Goal: Task Accomplishment & Management: Manage account settings

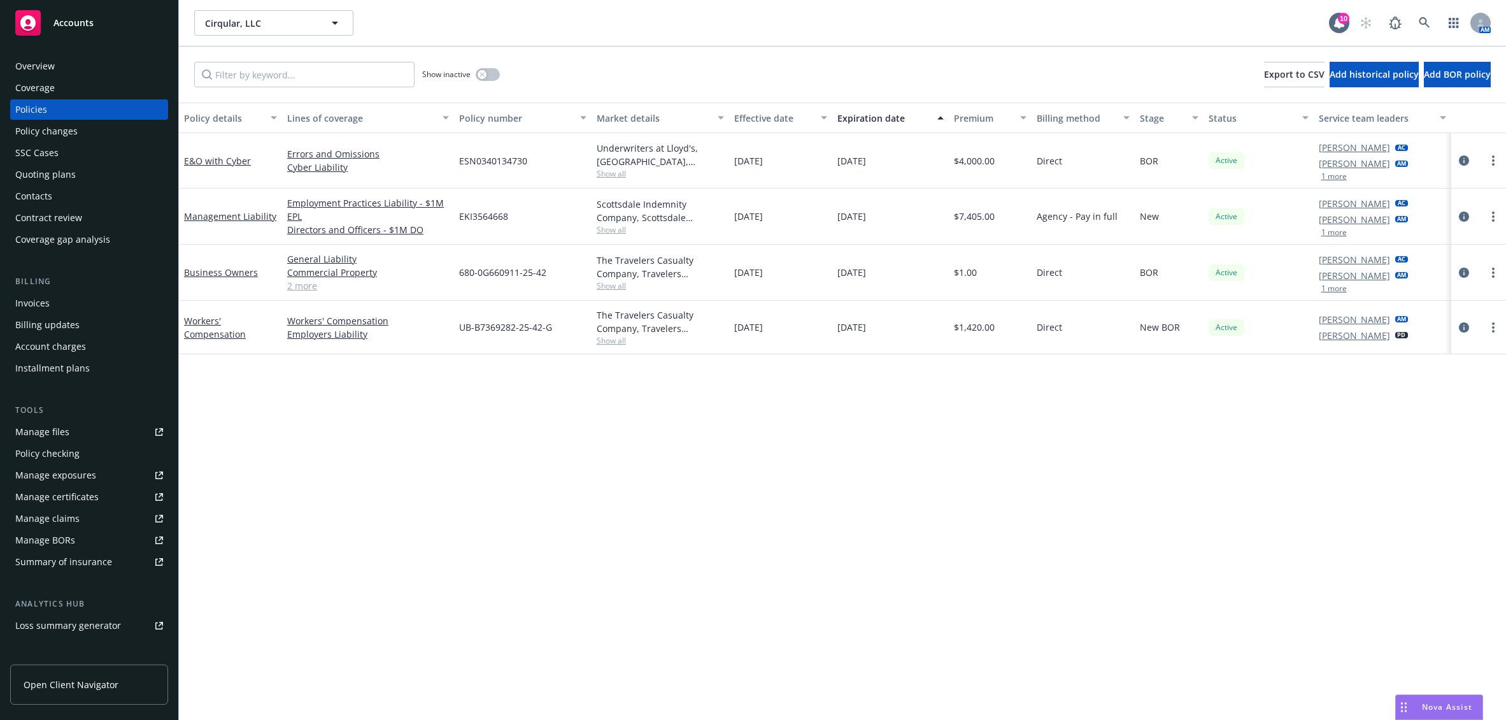
click at [86, 18] on span "Accounts" at bounding box center [74, 23] width 40 height 10
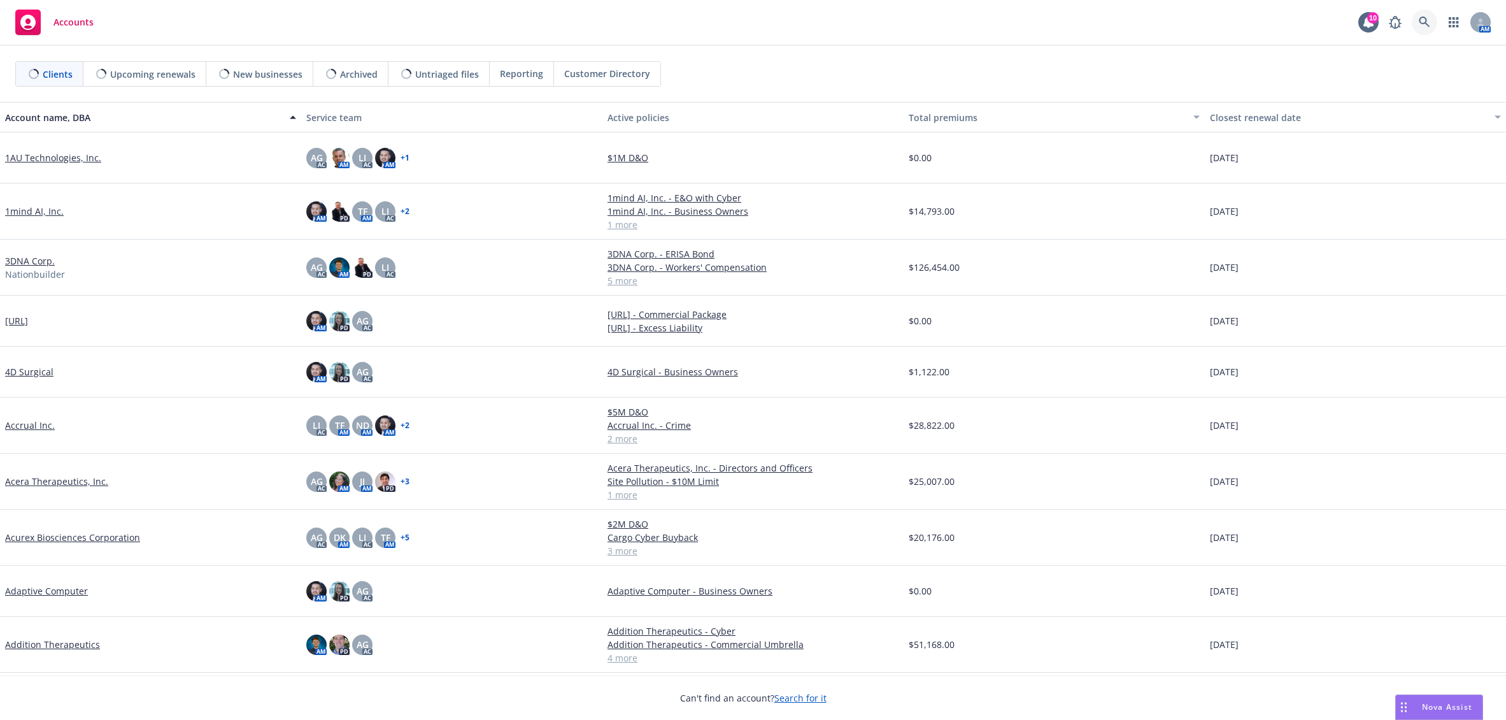
click at [1428, 22] on icon at bounding box center [1424, 22] width 11 height 11
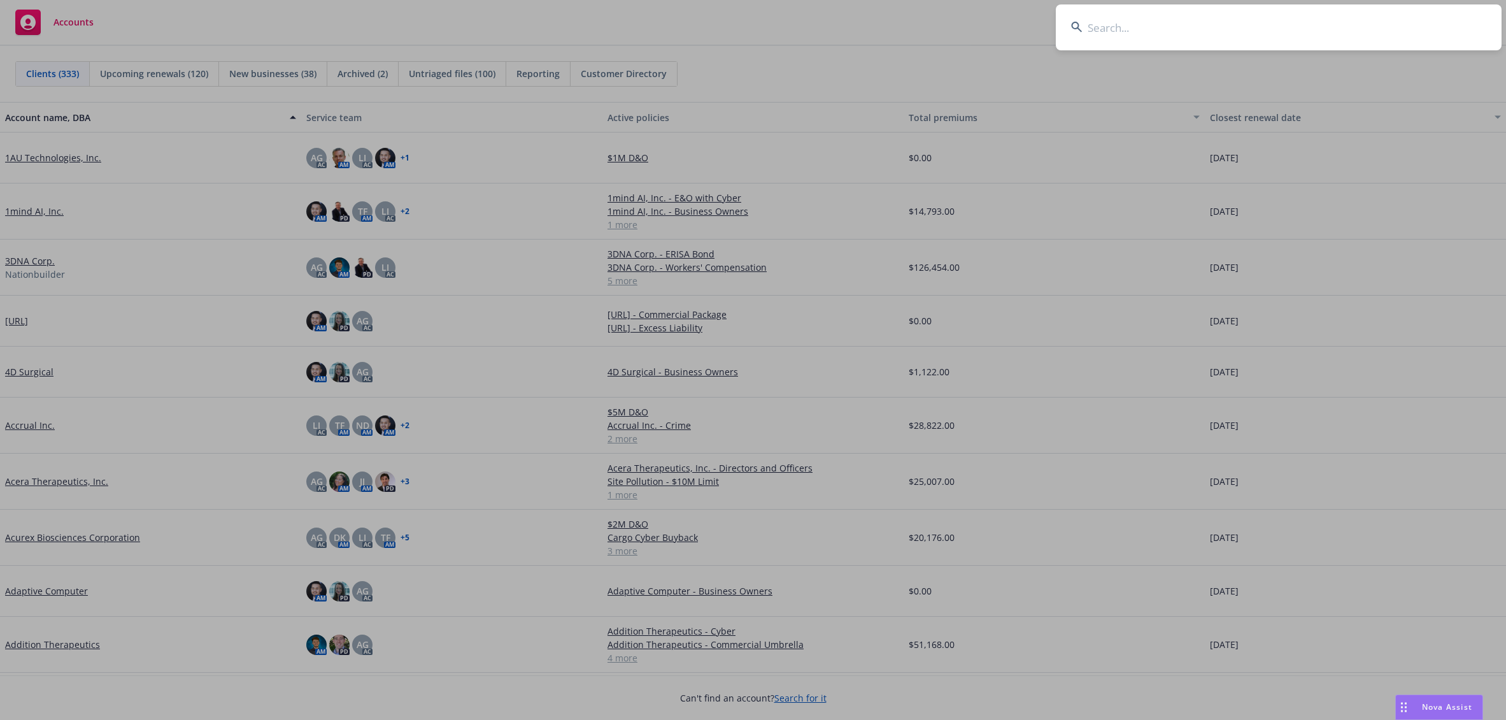
click at [1393, 25] on input at bounding box center [1279, 27] width 446 height 46
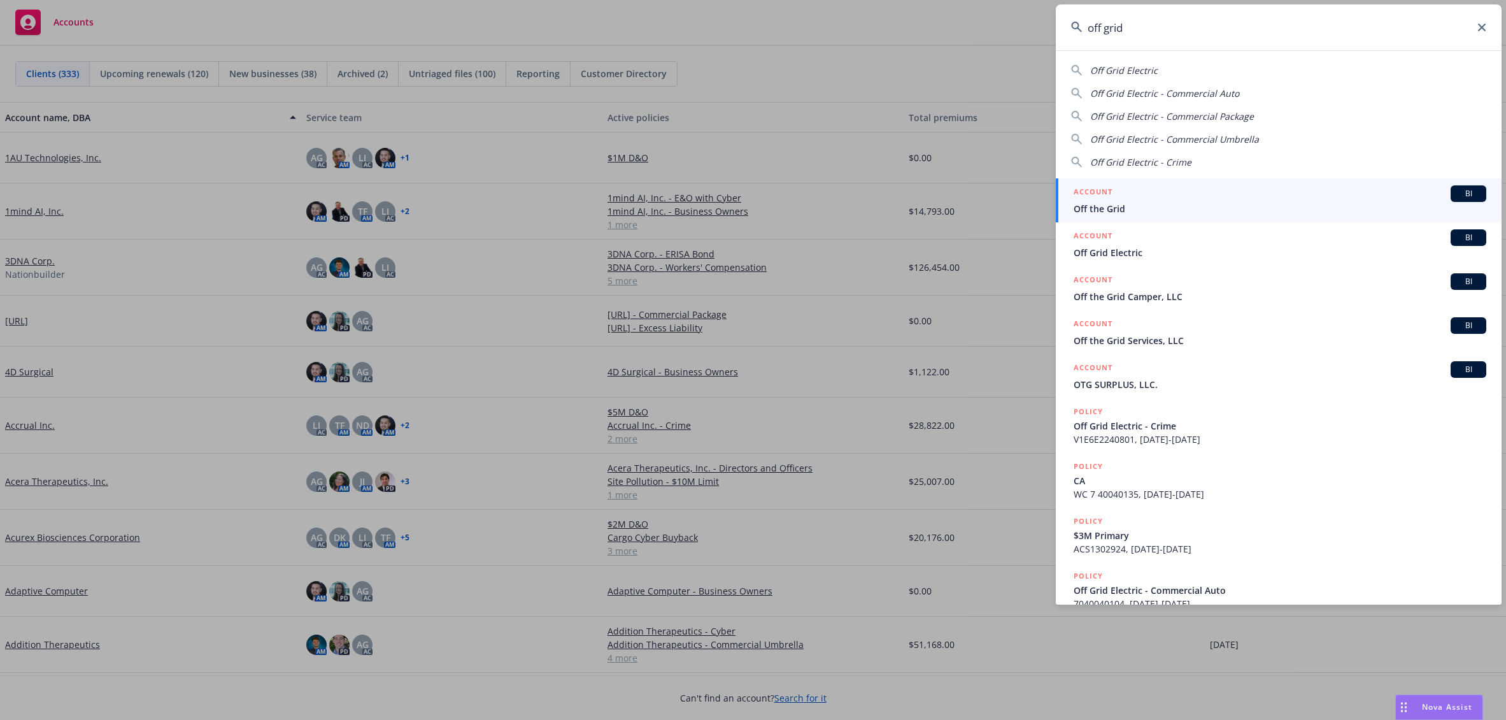
type input "off grid"
click at [1127, 199] on div "ACCOUNT BI" at bounding box center [1280, 193] width 413 height 17
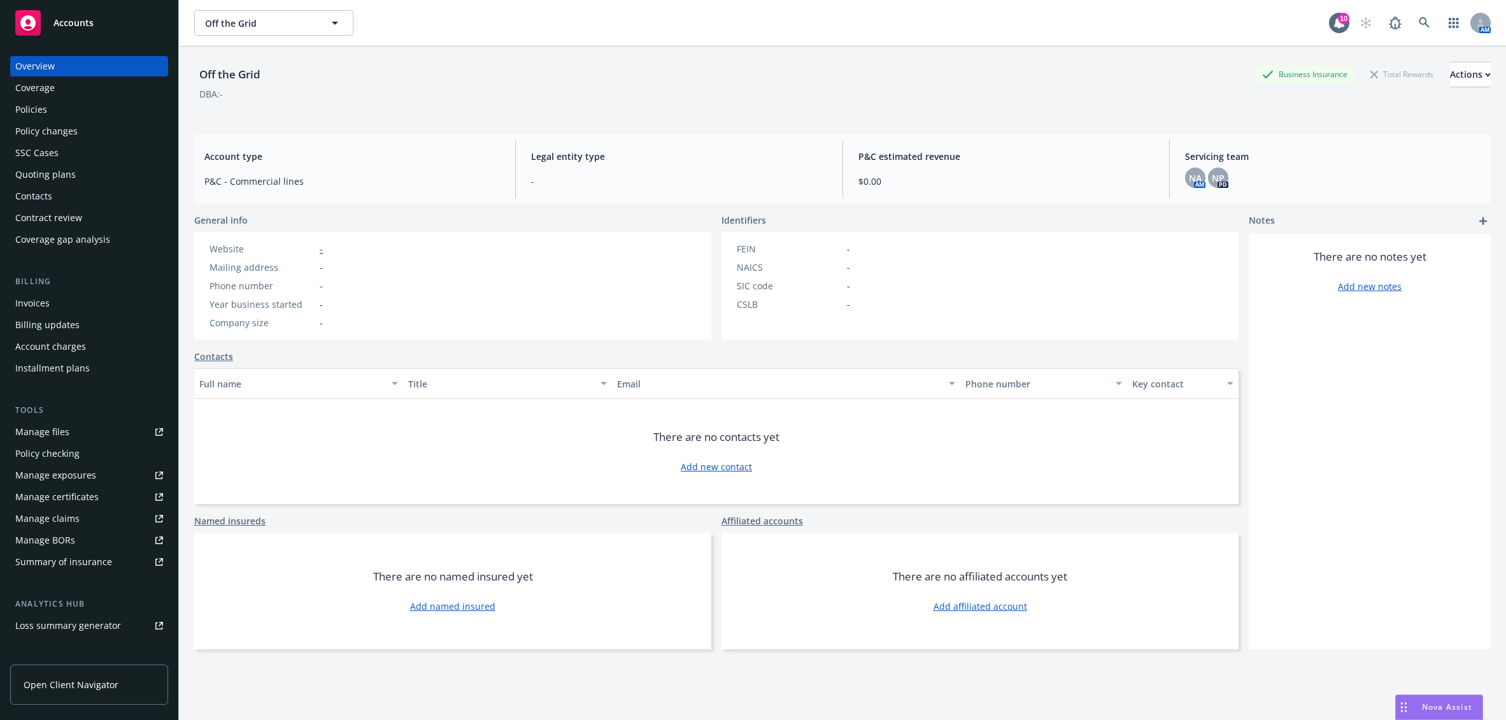
click at [113, 11] on div "Accounts" at bounding box center [89, 22] width 148 height 25
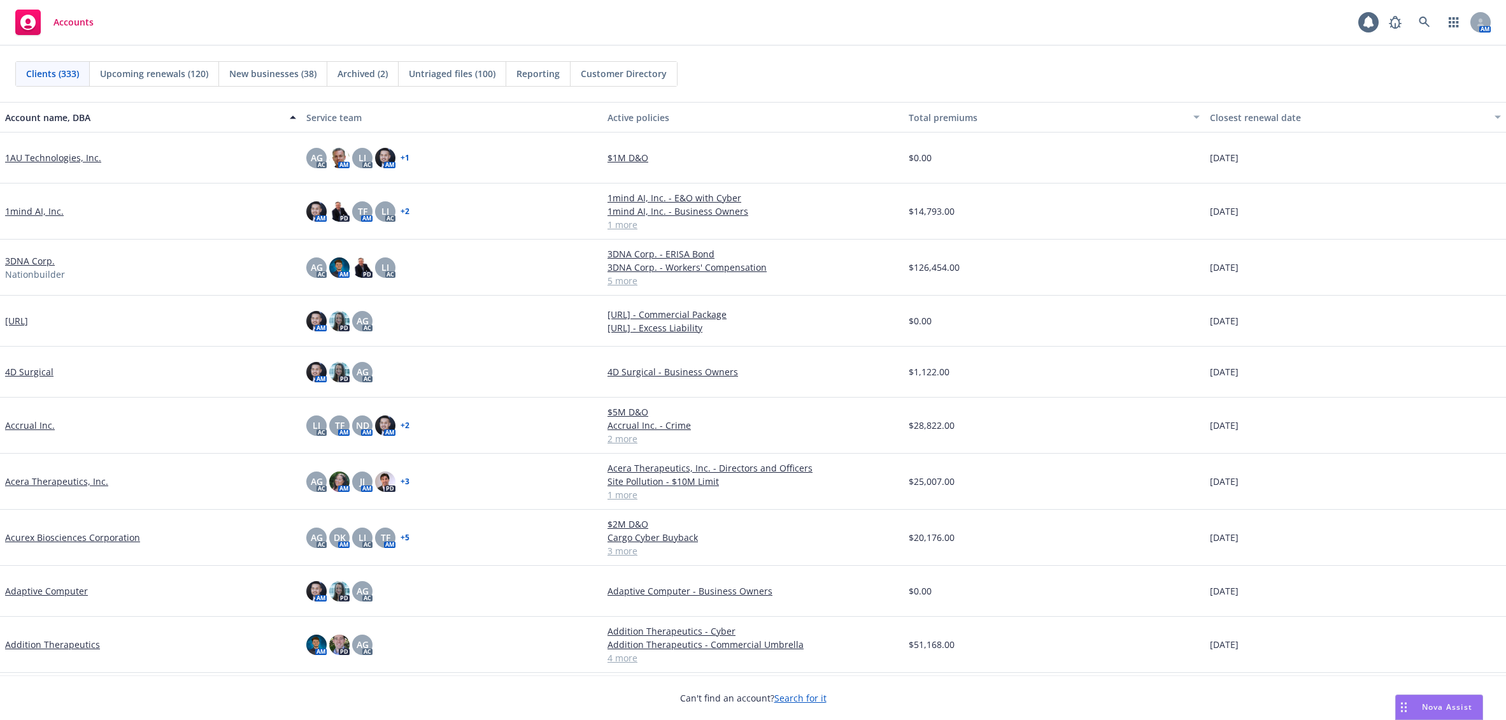
click at [1440, 19] on div "AM" at bounding box center [1437, 22] width 108 height 25
click at [1430, 14] on link at bounding box center [1424, 22] width 25 height 25
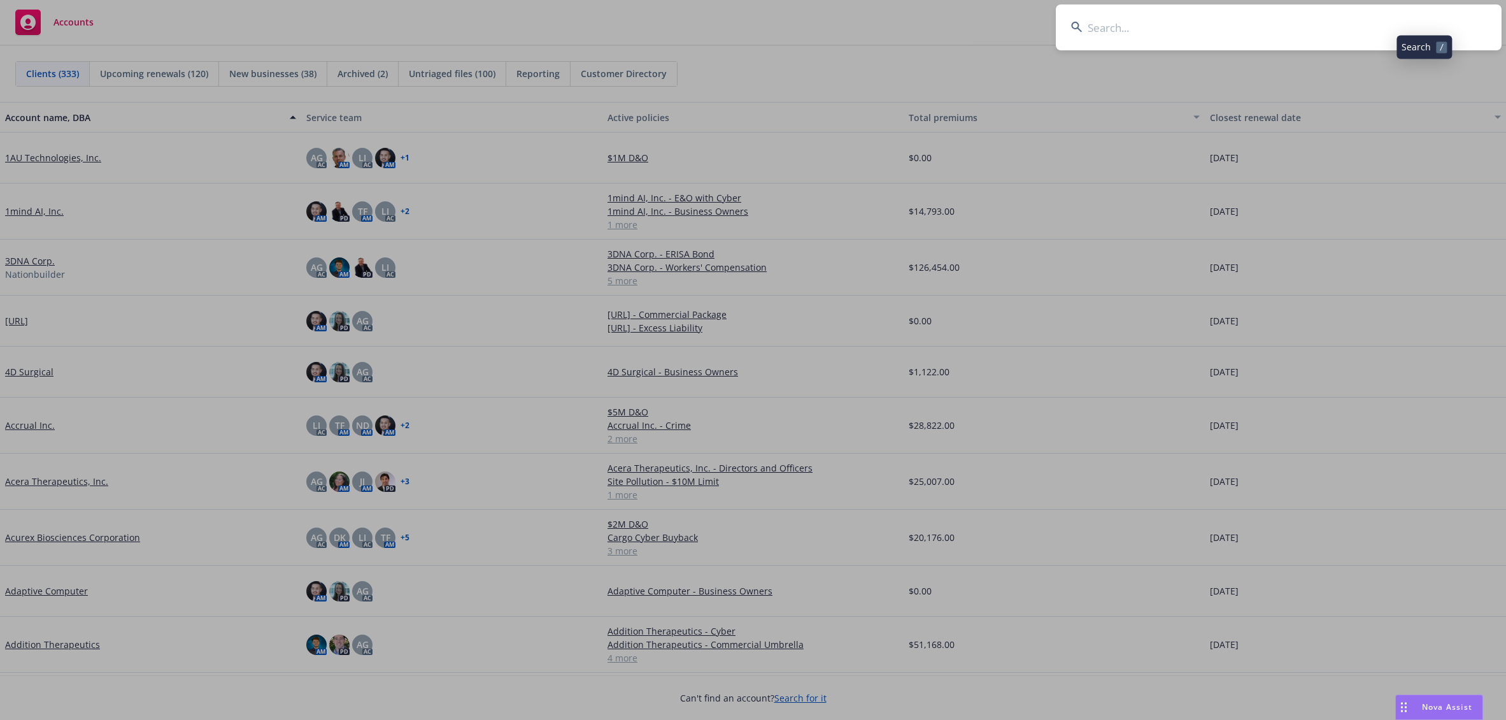
click at [1420, 15] on input at bounding box center [1279, 27] width 446 height 46
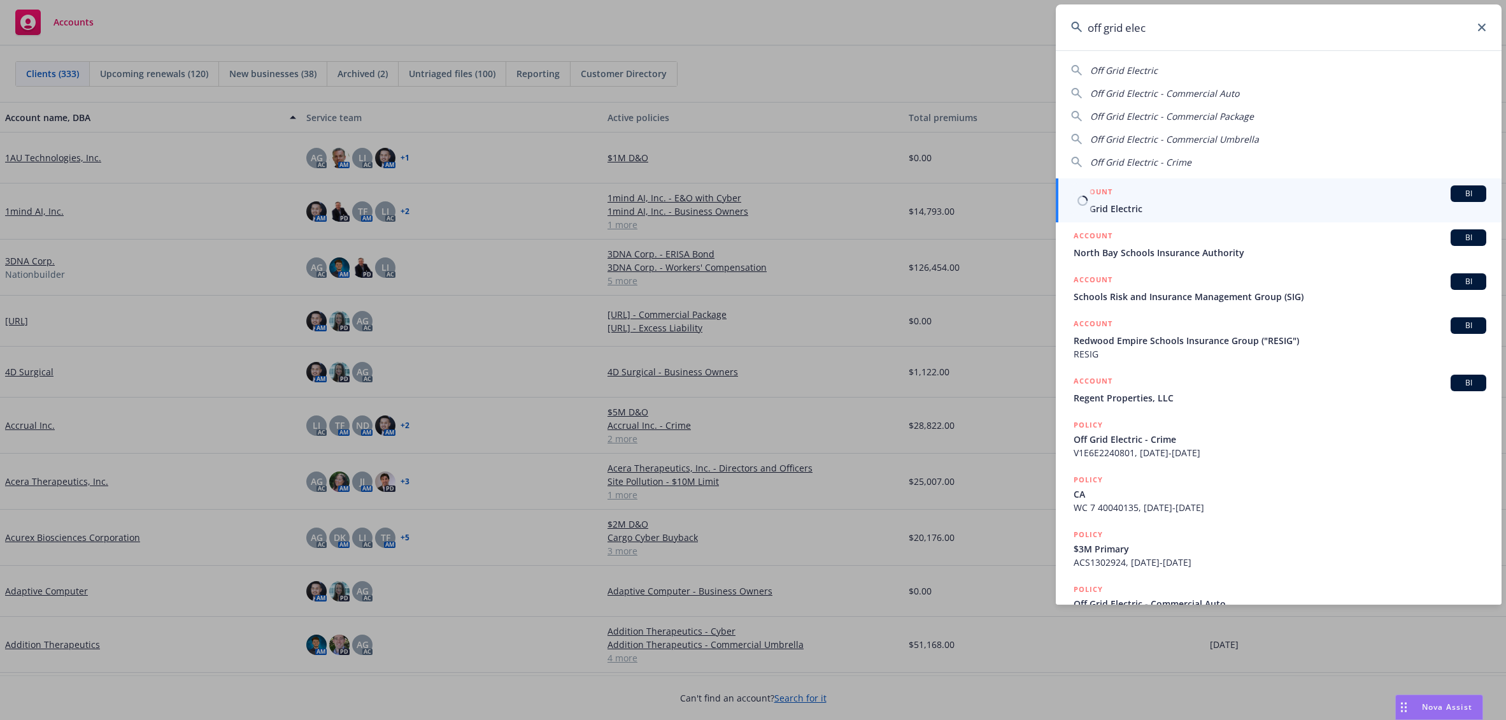
type input "off grid elec"
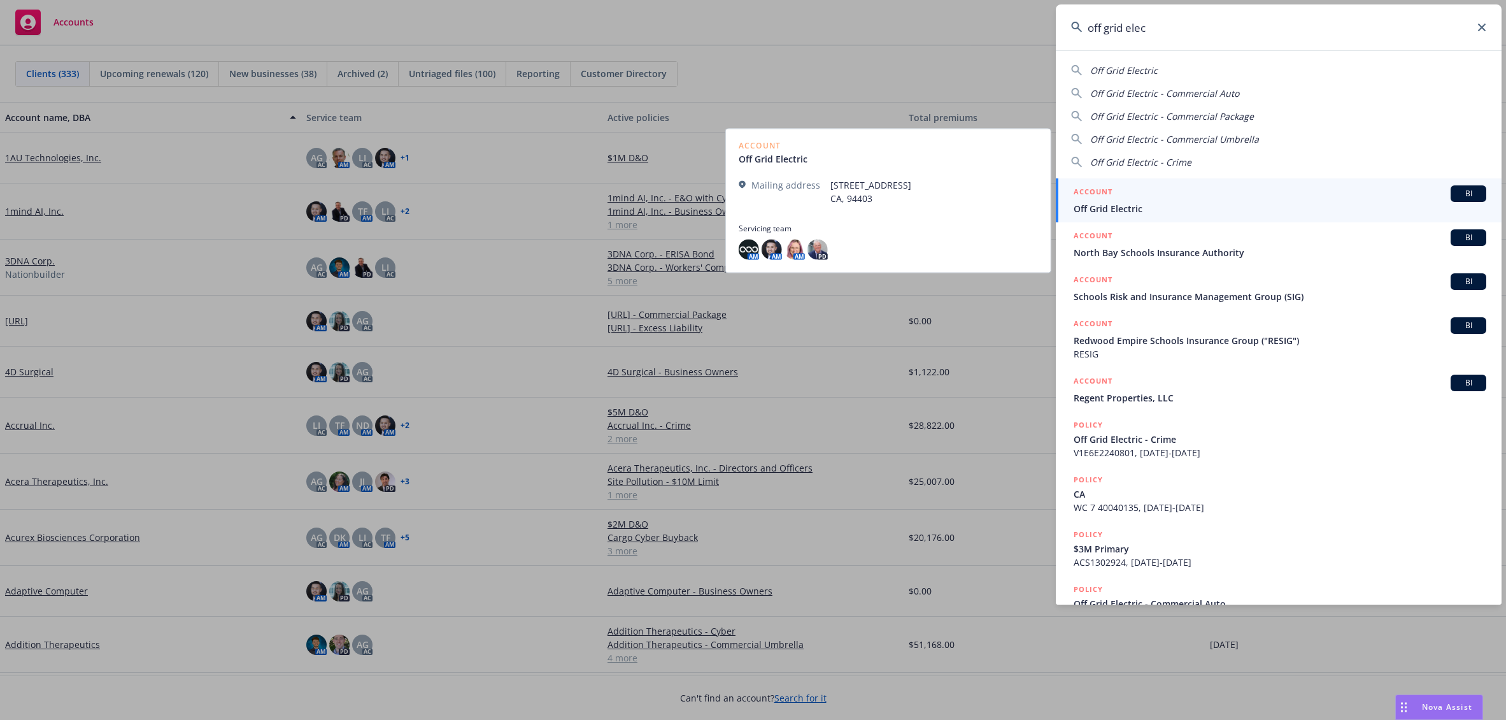
click at [1221, 209] on span "Off Grid Electric" at bounding box center [1280, 208] width 413 height 13
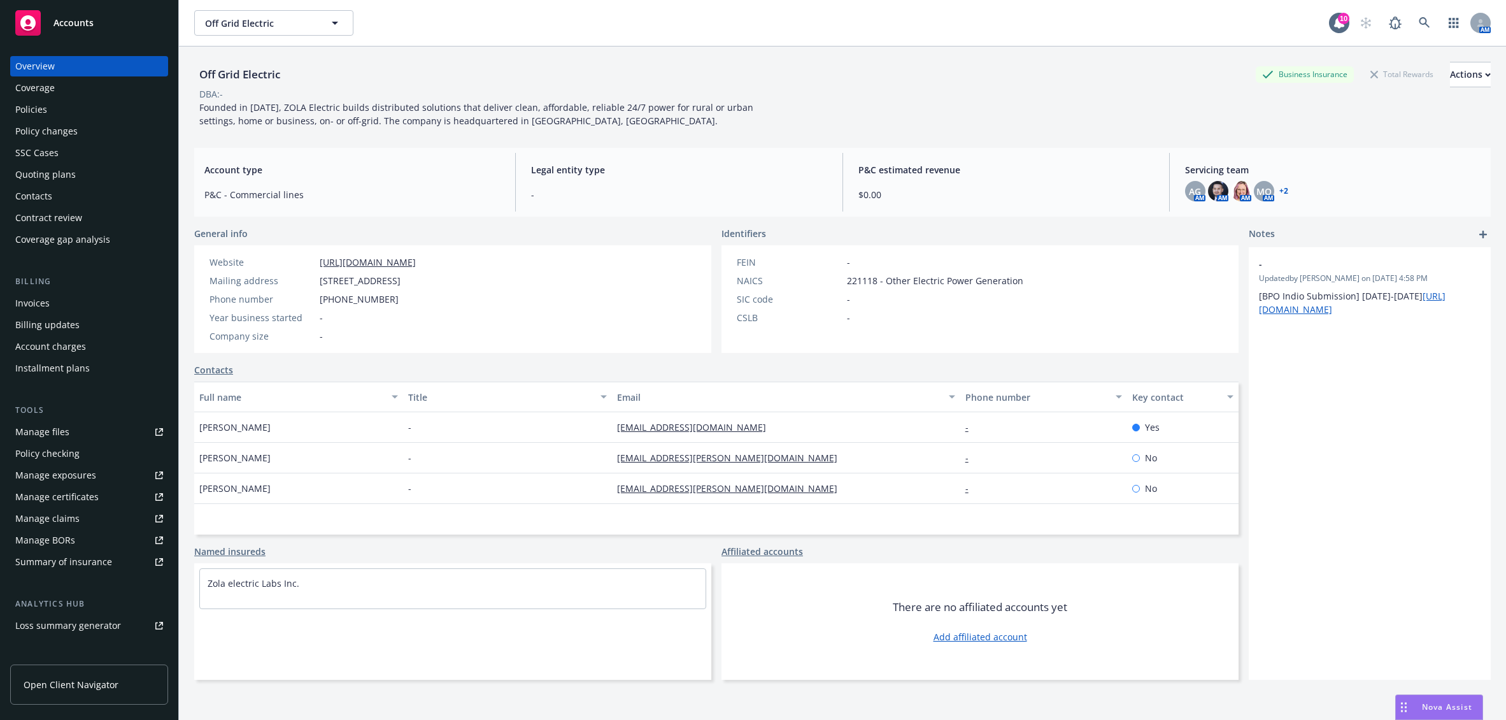
click at [92, 109] on div "Policies" at bounding box center [89, 109] width 148 height 20
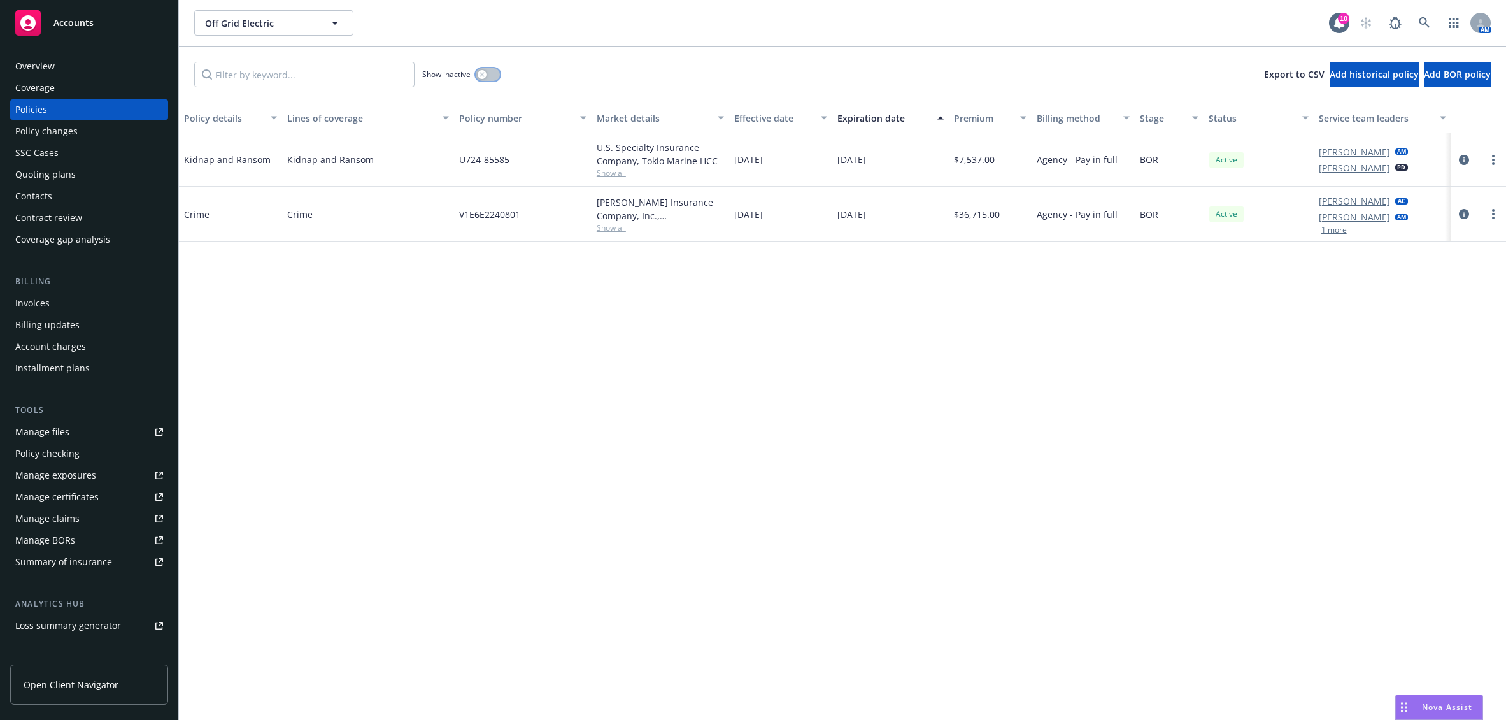
click at [489, 77] on button "button" at bounding box center [488, 74] width 24 height 13
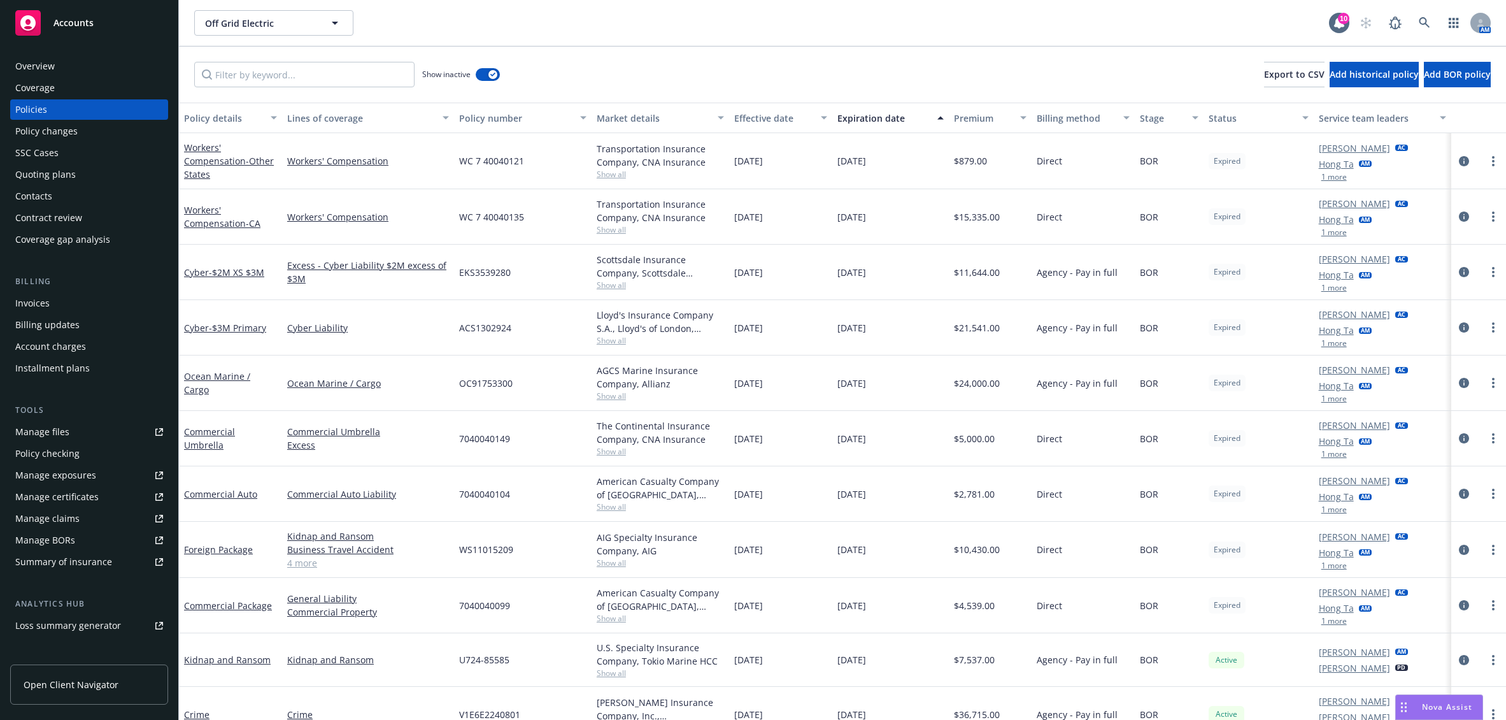
click at [71, 134] on div "Policy changes" at bounding box center [46, 131] width 62 height 20
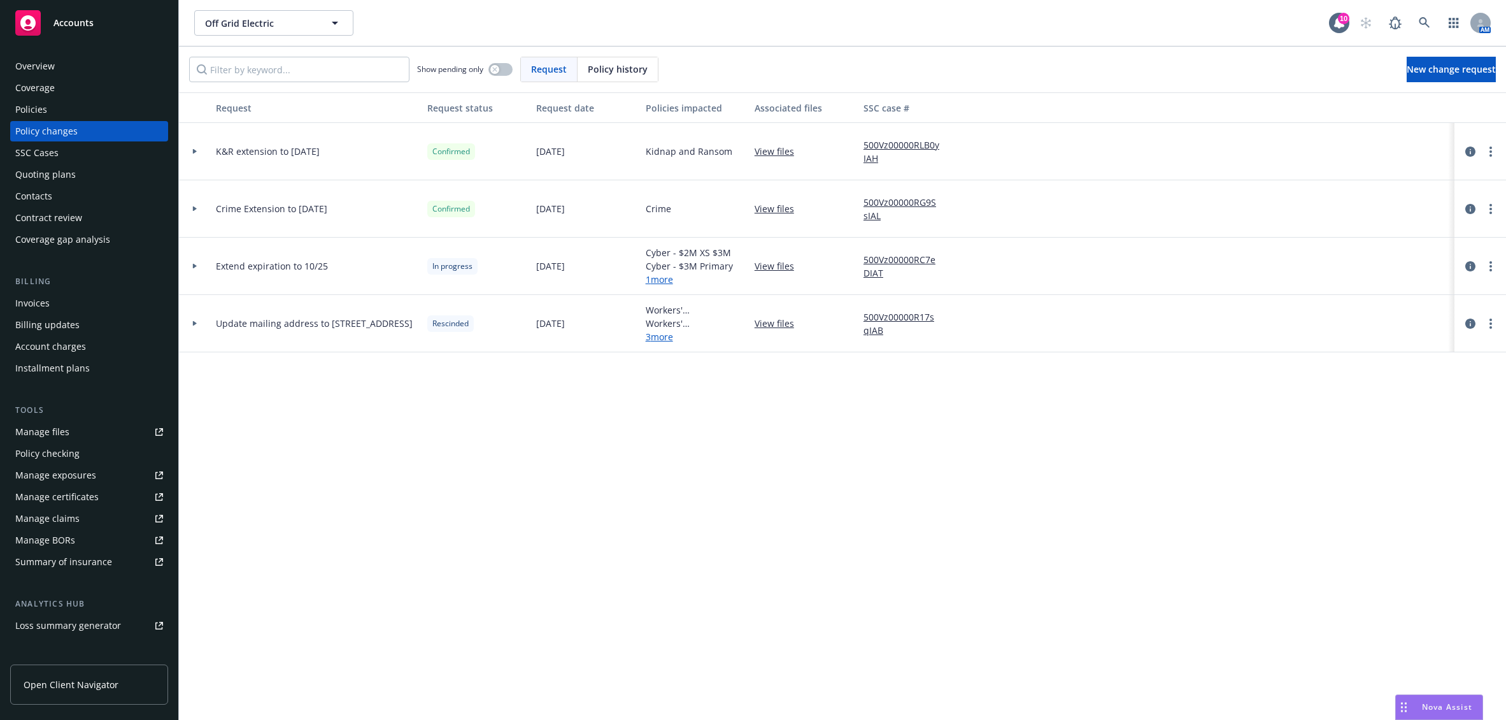
click at [192, 259] on div at bounding box center [195, 266] width 32 height 57
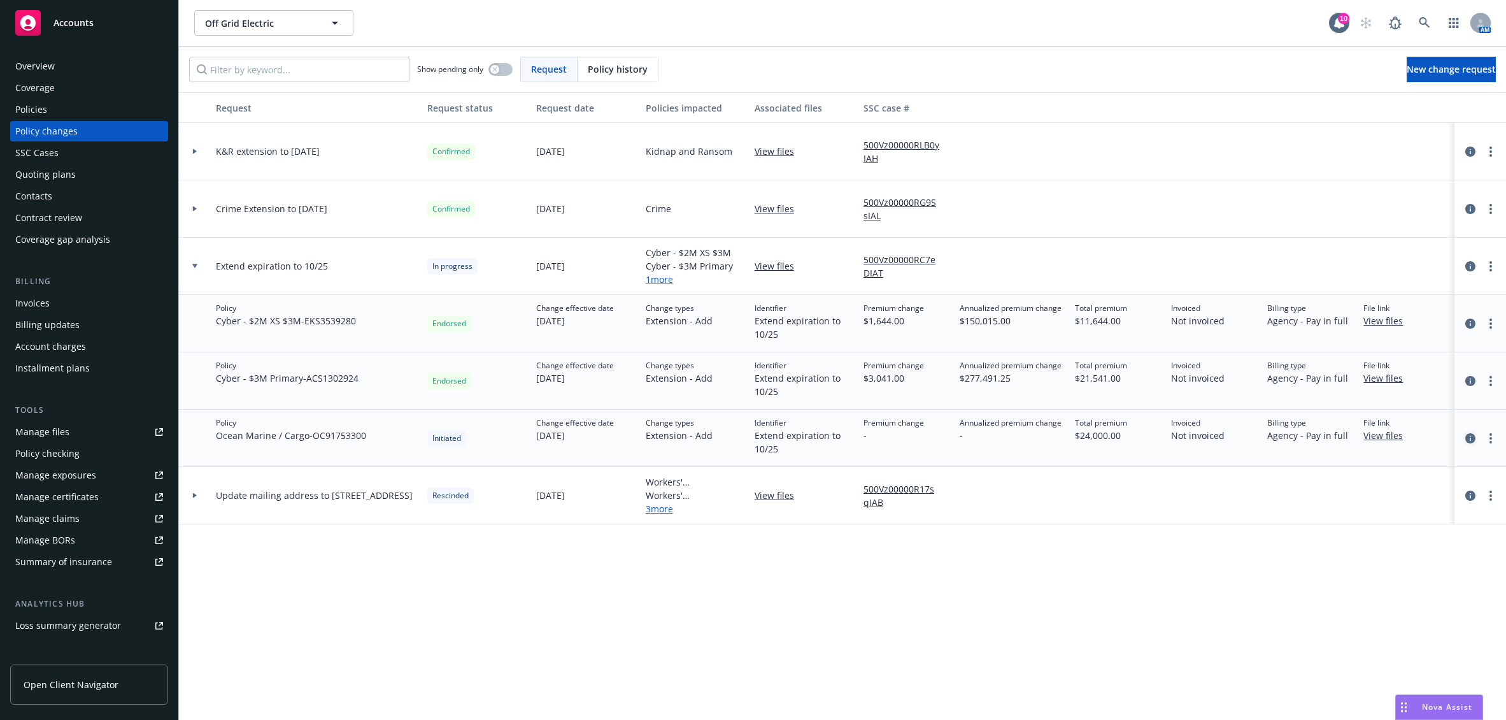
click at [1469, 438] on icon "circleInformation" at bounding box center [1471, 438] width 10 height 10
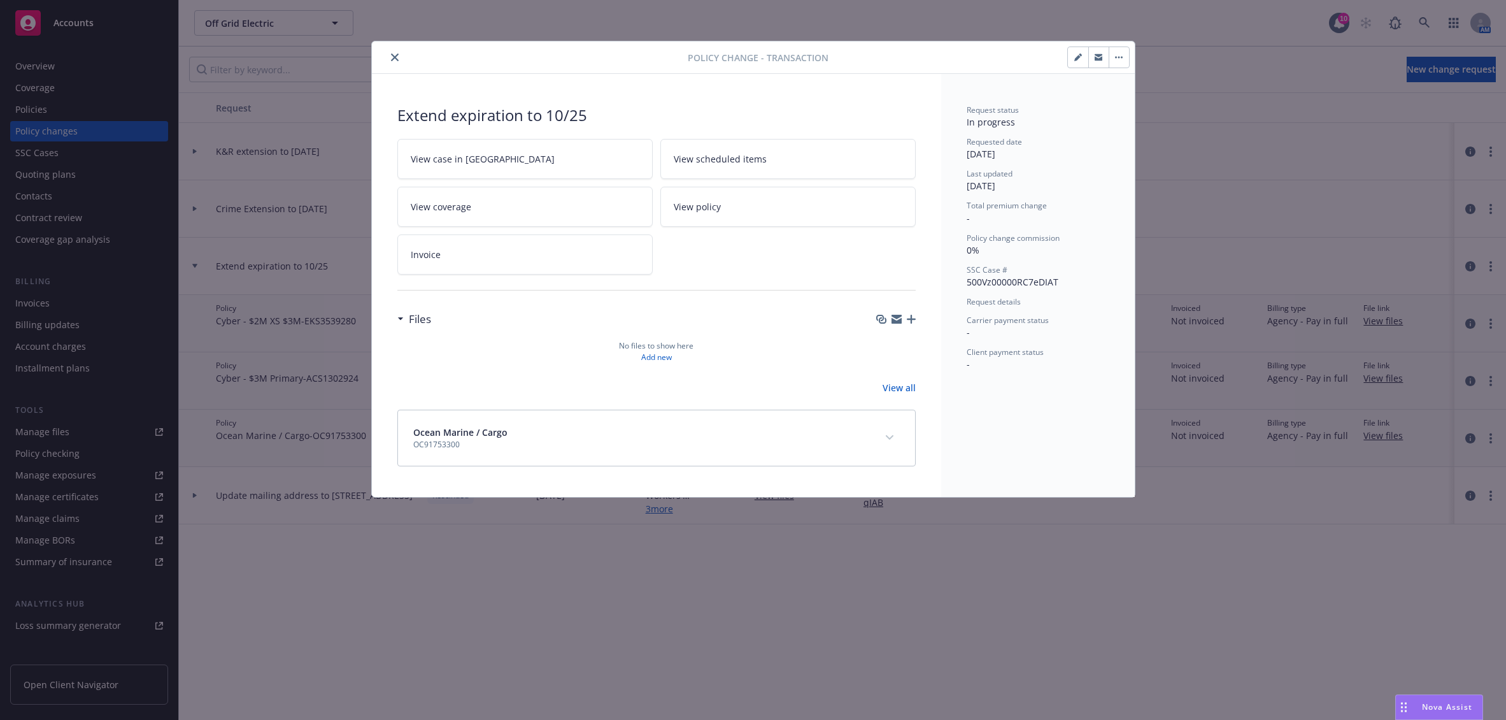
click at [399, 55] on button "close" at bounding box center [394, 57] width 15 height 15
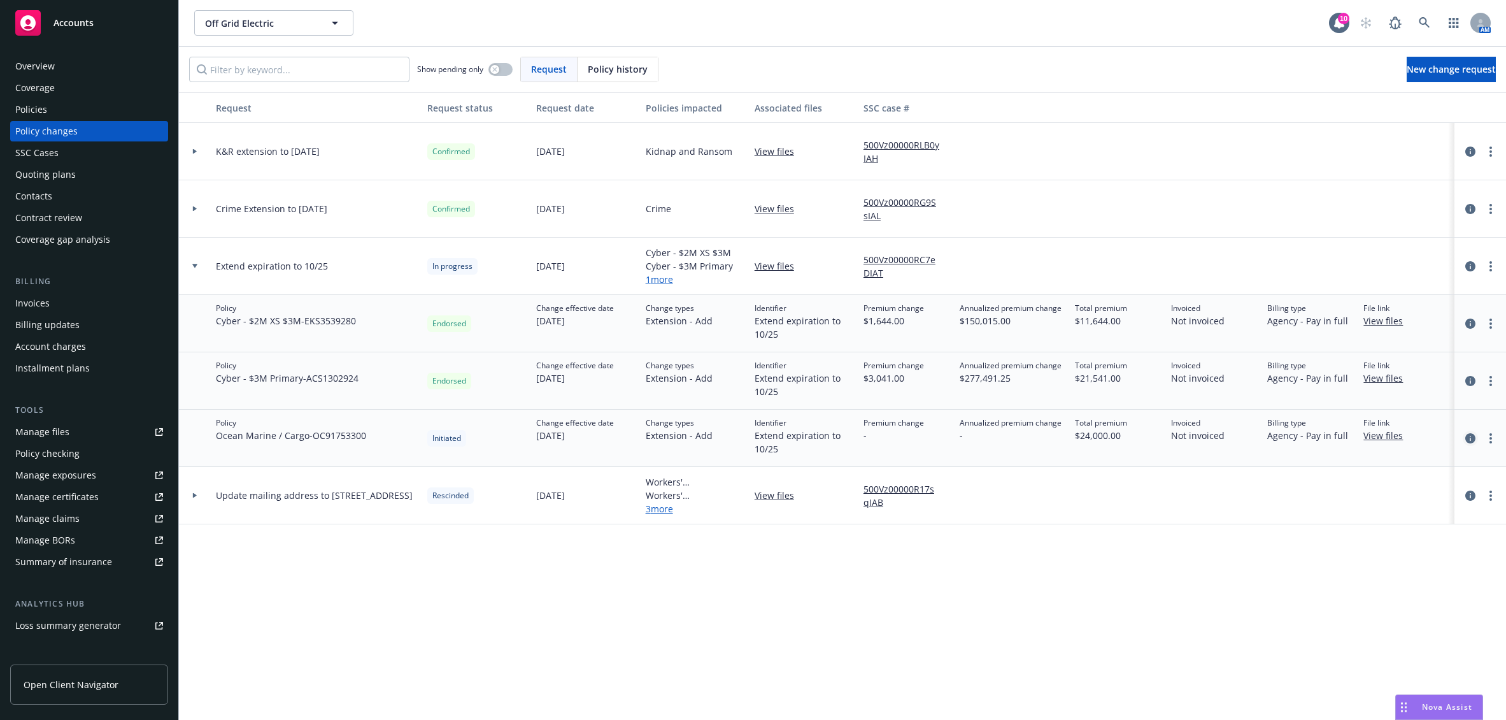
click at [1469, 438] on icon "circleInformation" at bounding box center [1471, 438] width 10 height 10
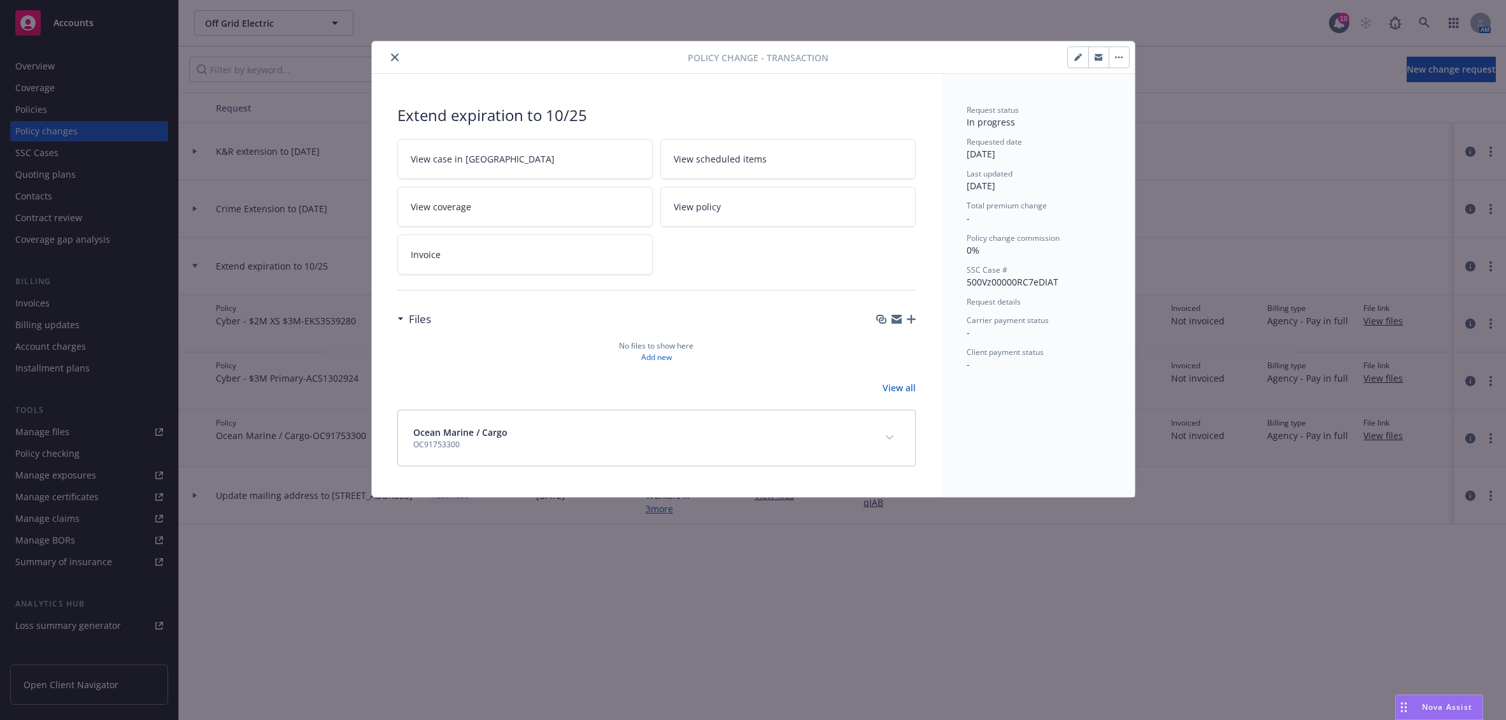
click at [910, 319] on icon "button" at bounding box center [911, 319] width 9 height 9
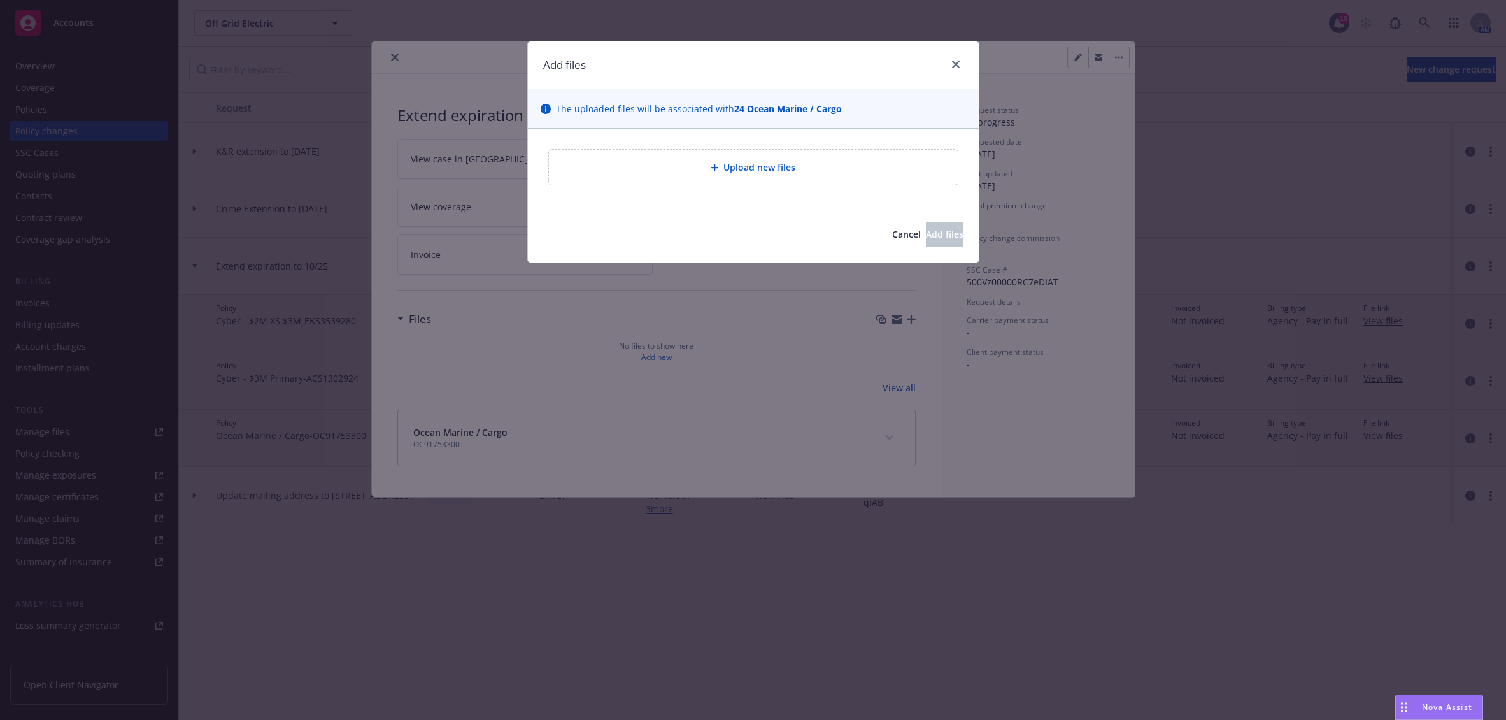
type textarea "x"
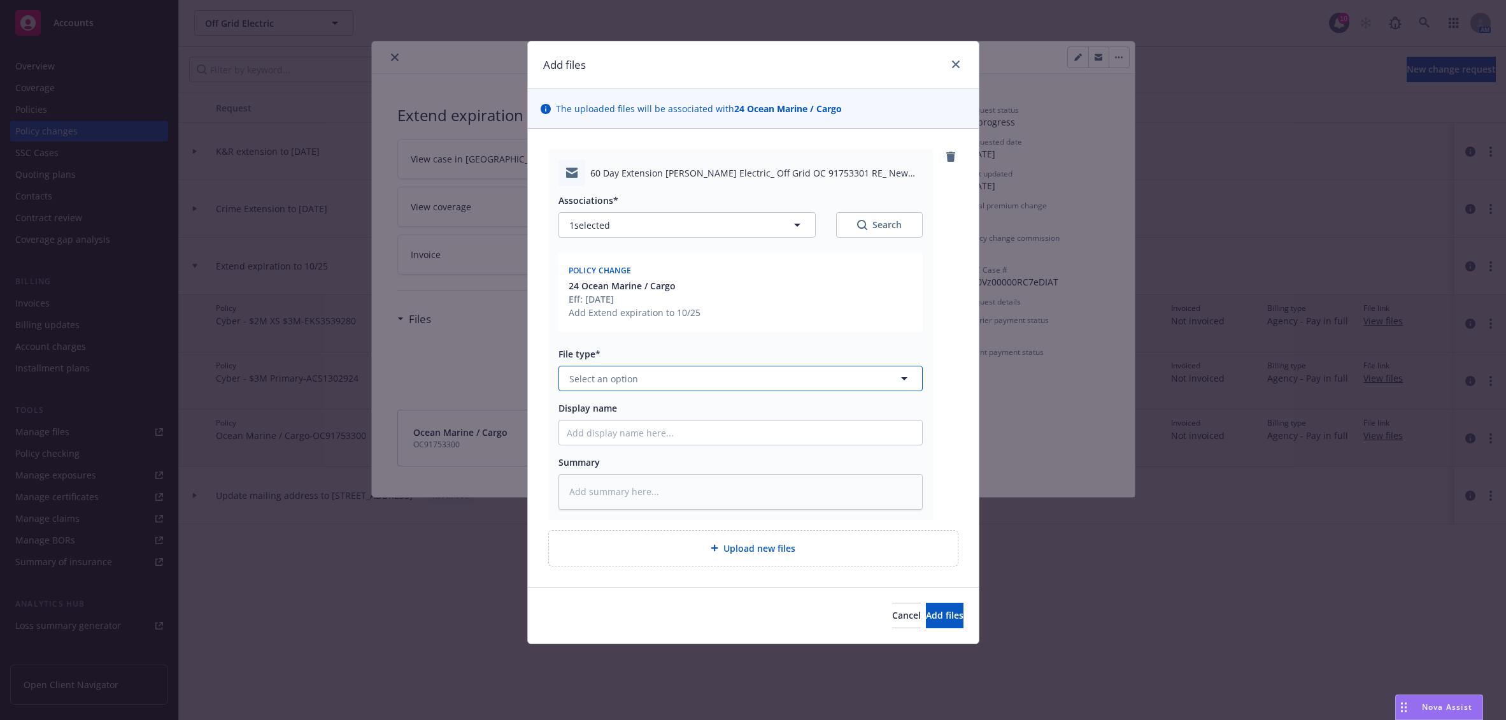
click at [673, 380] on button "Select an option" at bounding box center [741, 378] width 364 height 25
type input "email"
click at [680, 424] on div "Email" at bounding box center [734, 414] width 363 height 34
click at [778, 445] on div at bounding box center [741, 432] width 364 height 25
click at [782, 441] on input "Display name" at bounding box center [740, 432] width 363 height 24
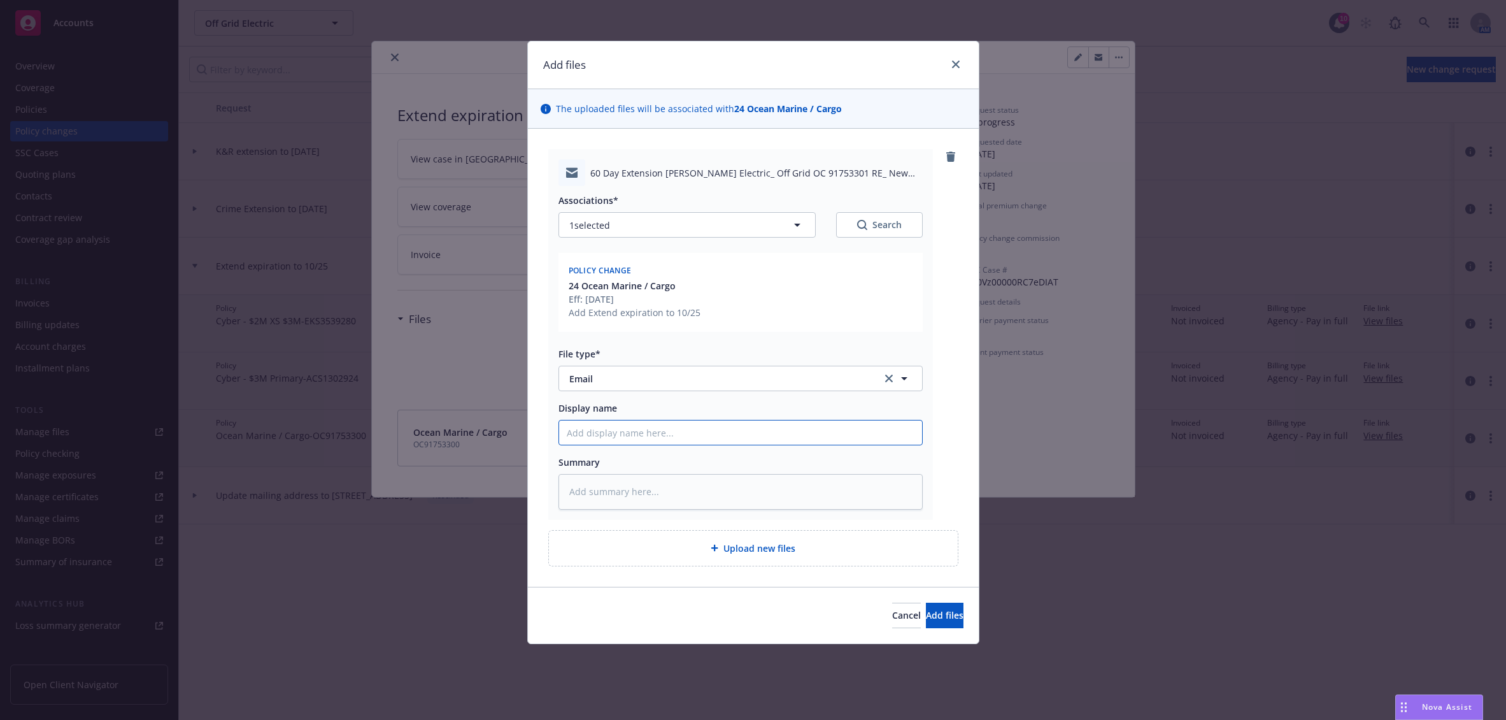
paste input "60 Day Extension [PERSON_NAME] Electric/ Off Grid OC 91753301 RE: New BOR to Ne…"
type textarea "x"
type input "60 Day Extension [PERSON_NAME] Electric/ Off Grid OC 91753301 RE: New BOR to Ne…"
click at [935, 621] on span "Add files" at bounding box center [945, 615] width 38 height 12
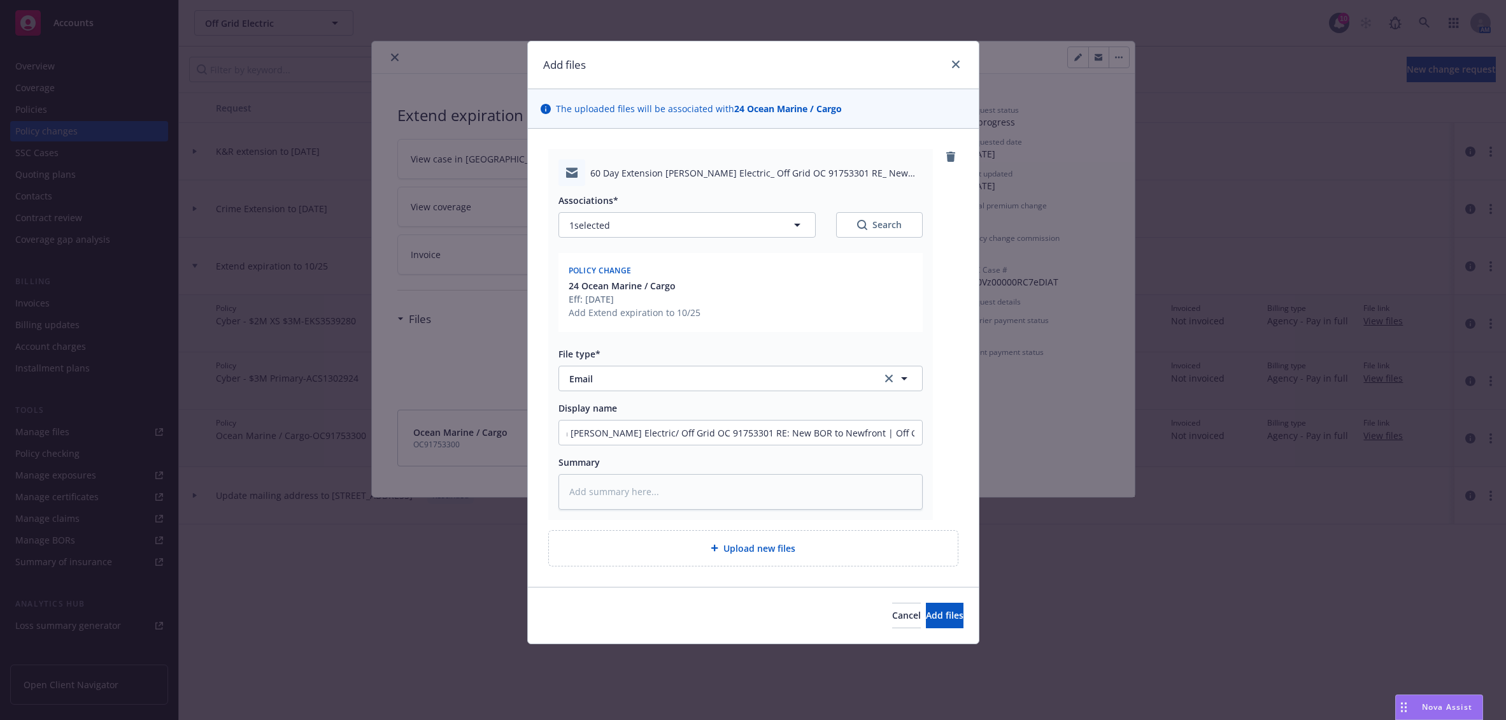
scroll to position [0, 0]
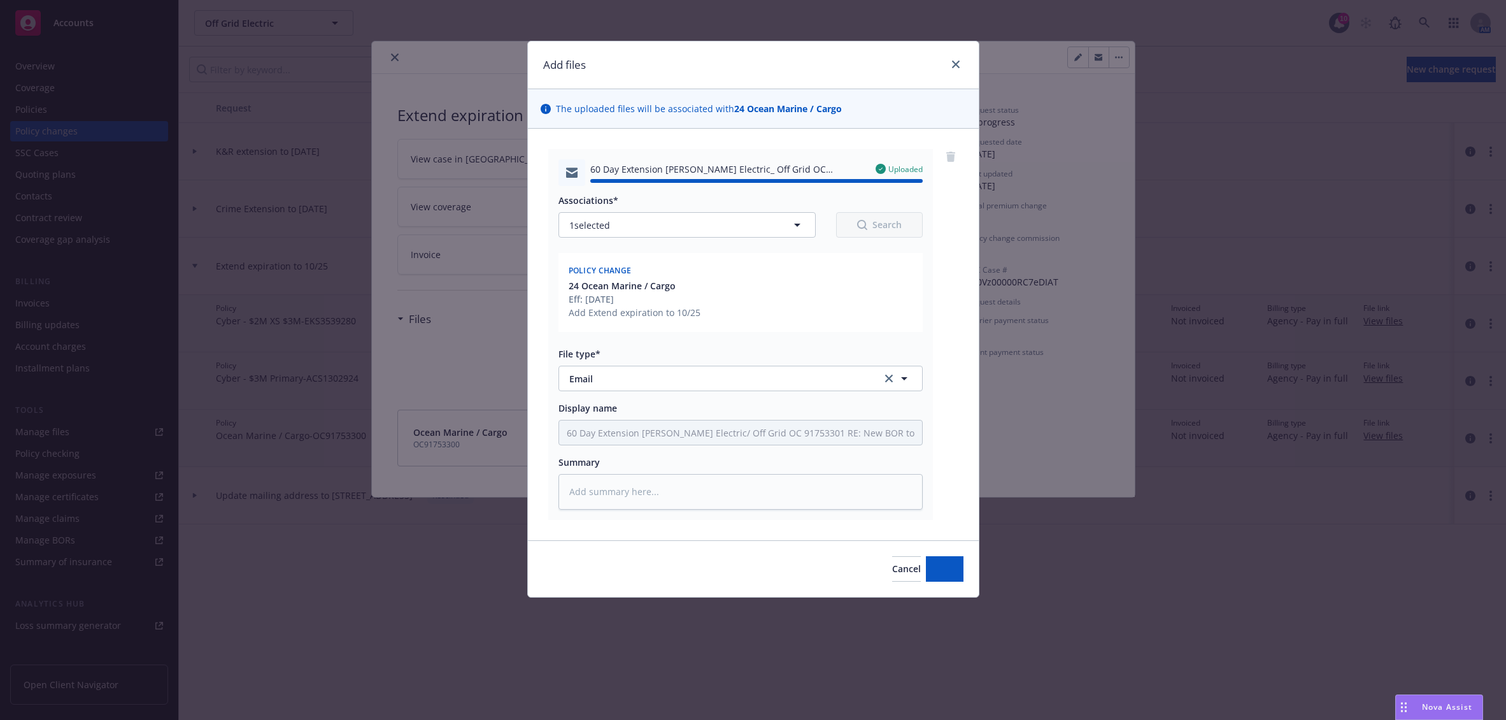
type textarea "x"
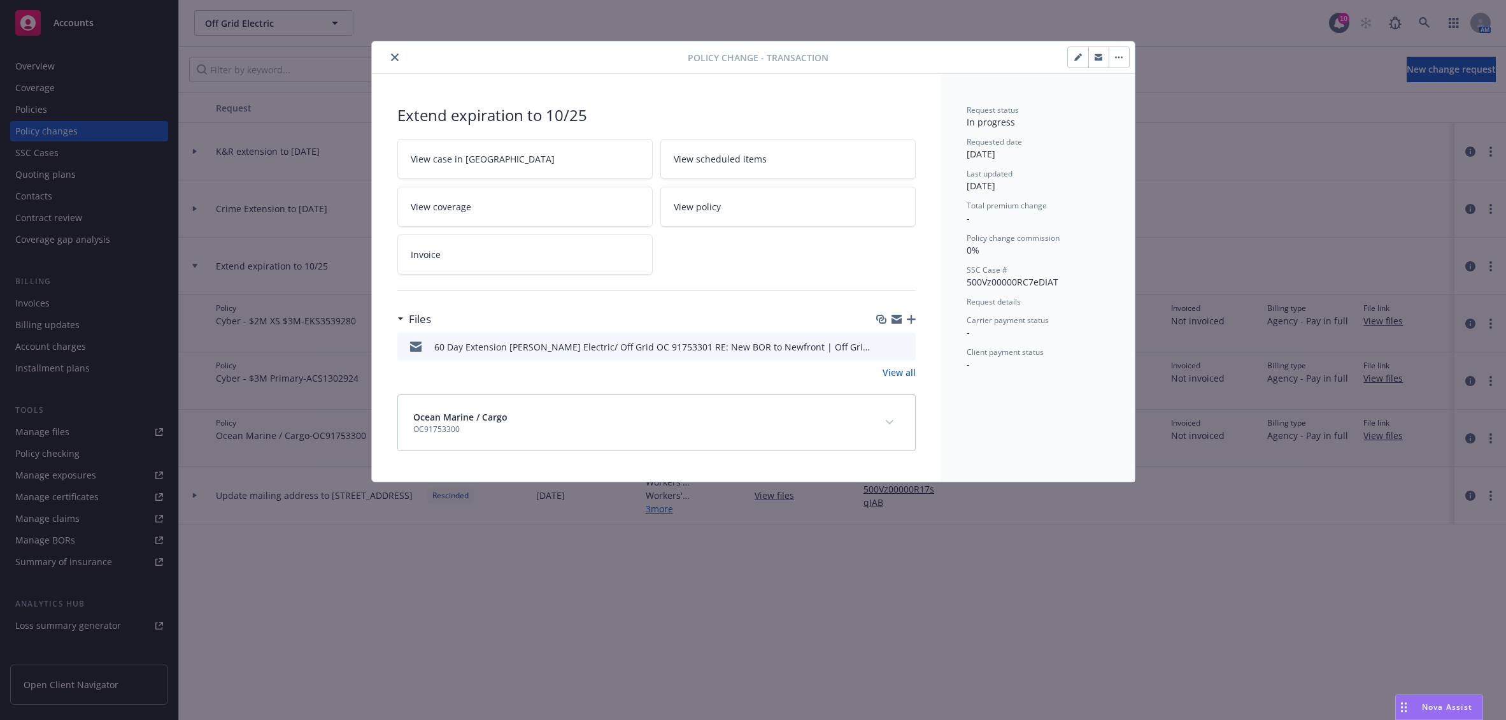
drag, startPoint x: 394, startPoint y: 55, endPoint x: 371, endPoint y: 51, distance: 23.4
click at [394, 55] on icon "close" at bounding box center [395, 58] width 8 height 8
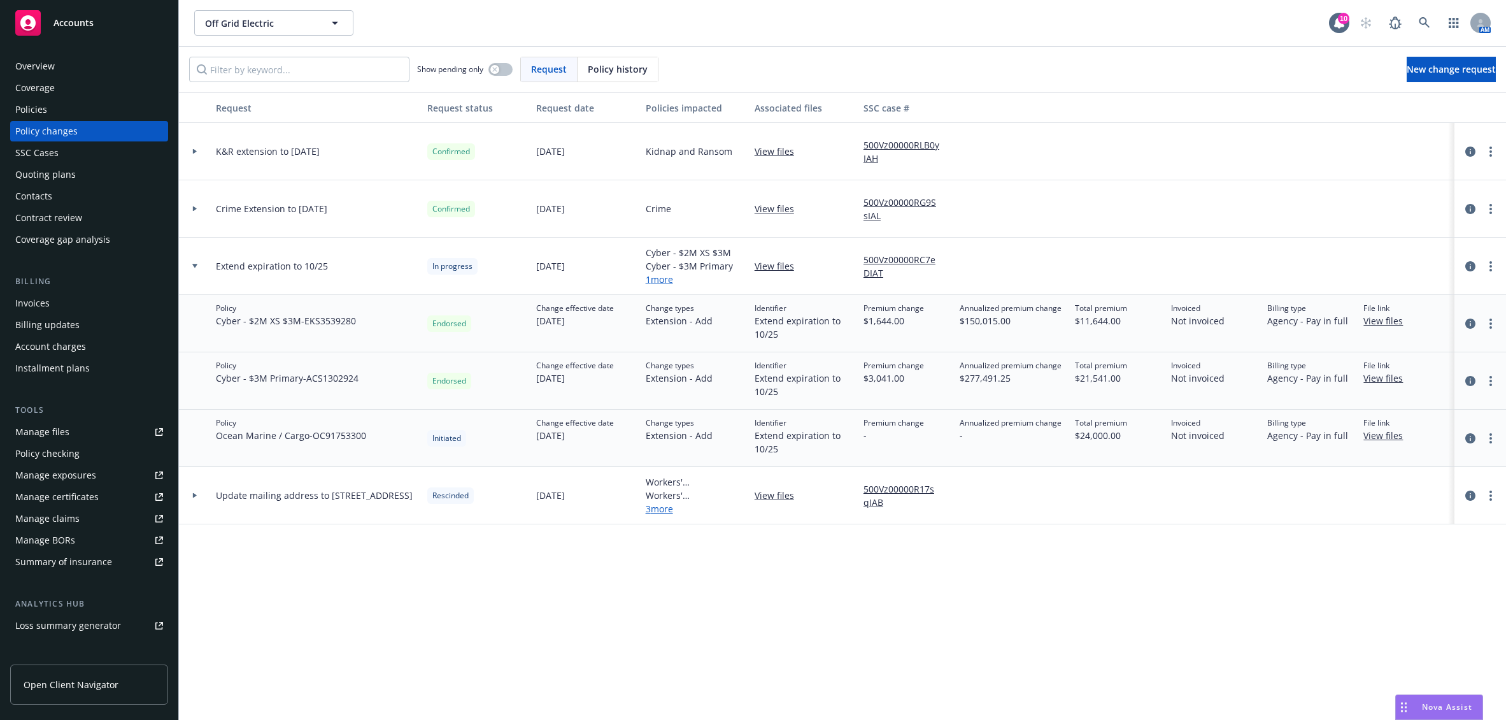
click at [59, 29] on div "Accounts" at bounding box center [89, 22] width 148 height 25
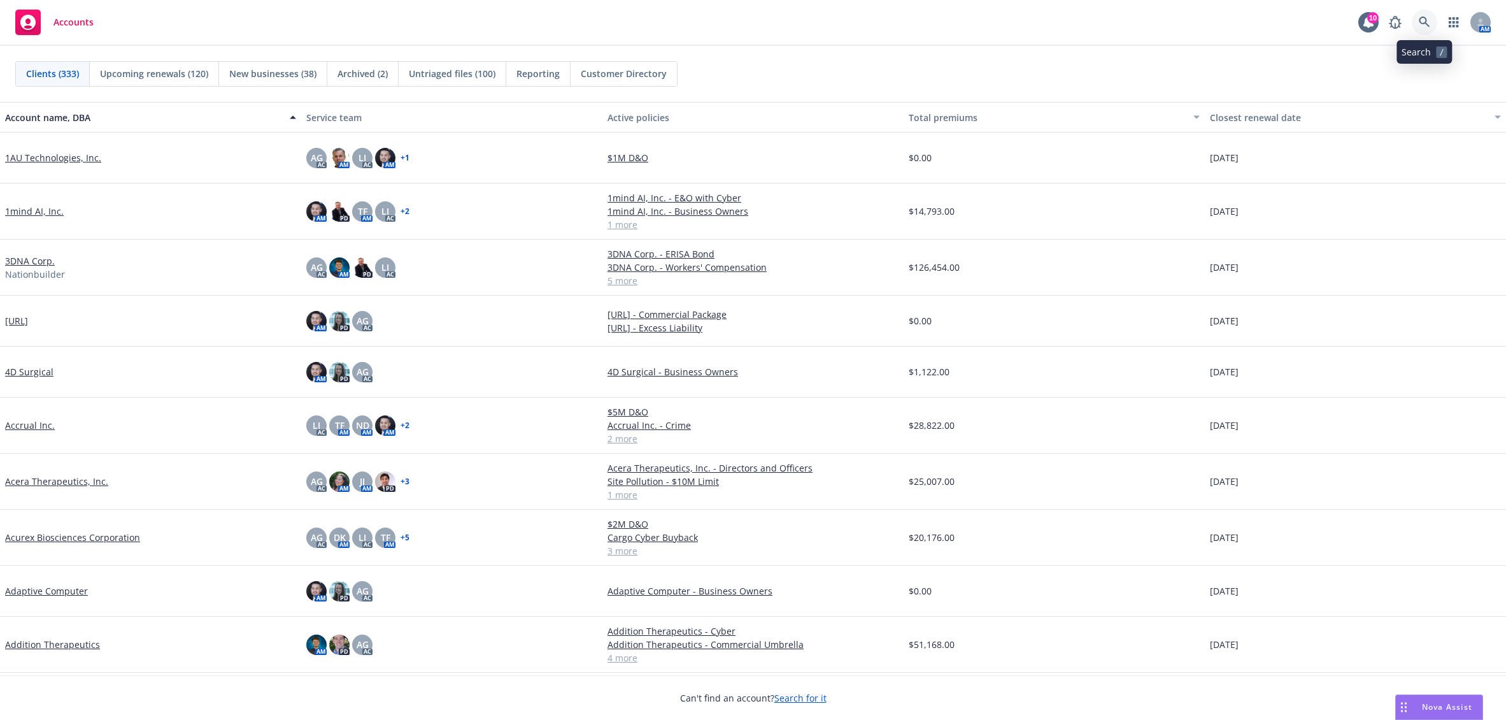
click at [1419, 16] on link at bounding box center [1424, 22] width 25 height 25
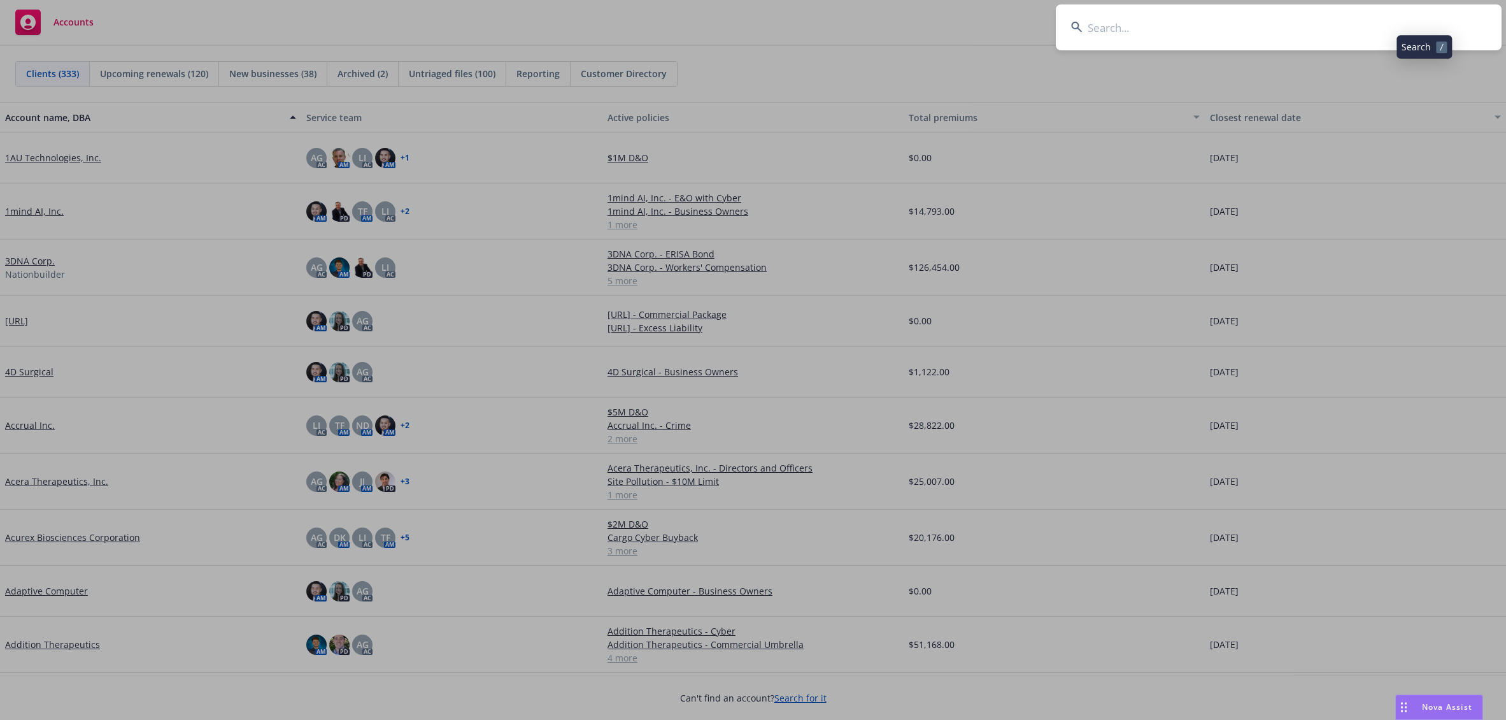
click at [1408, 17] on input at bounding box center [1279, 27] width 446 height 46
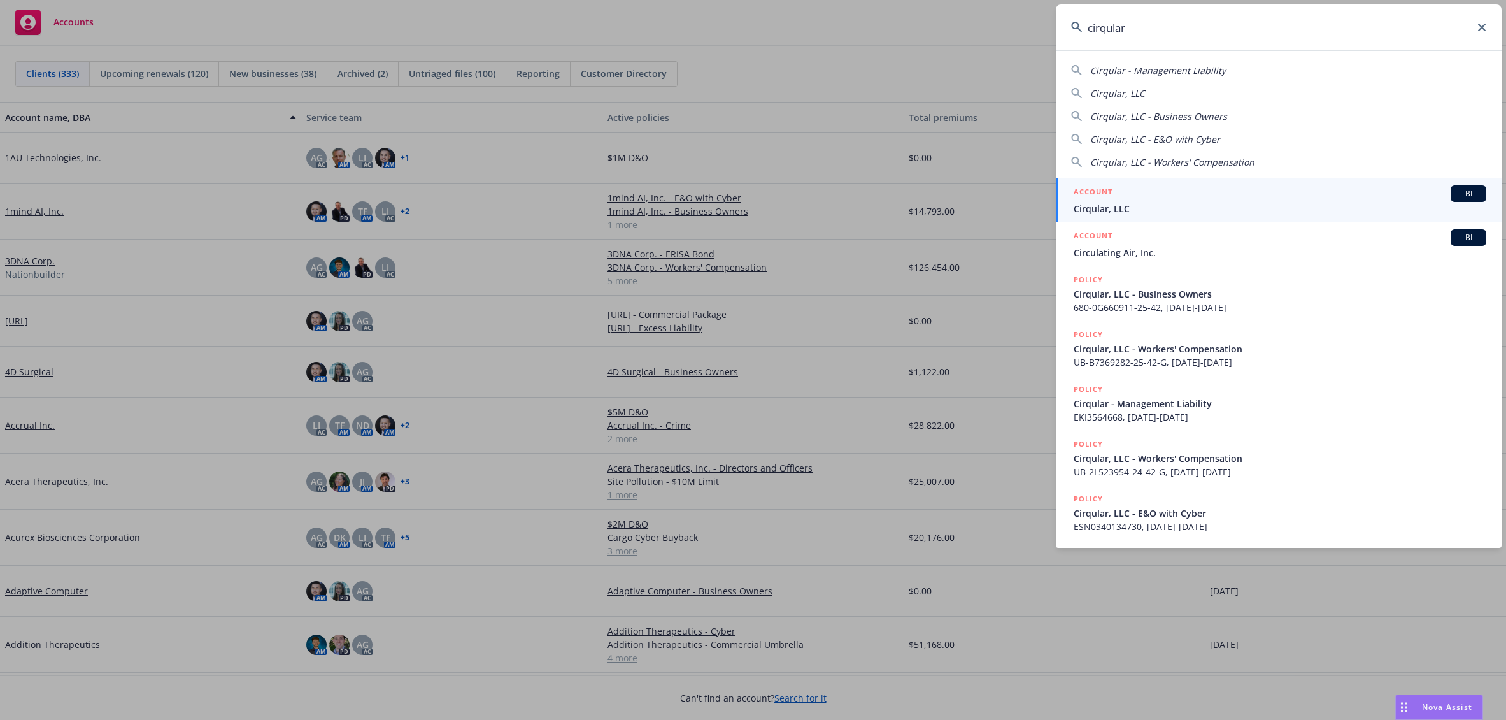
type input "cirqular"
click at [1096, 206] on span "Cirqular, LLC" at bounding box center [1280, 208] width 413 height 13
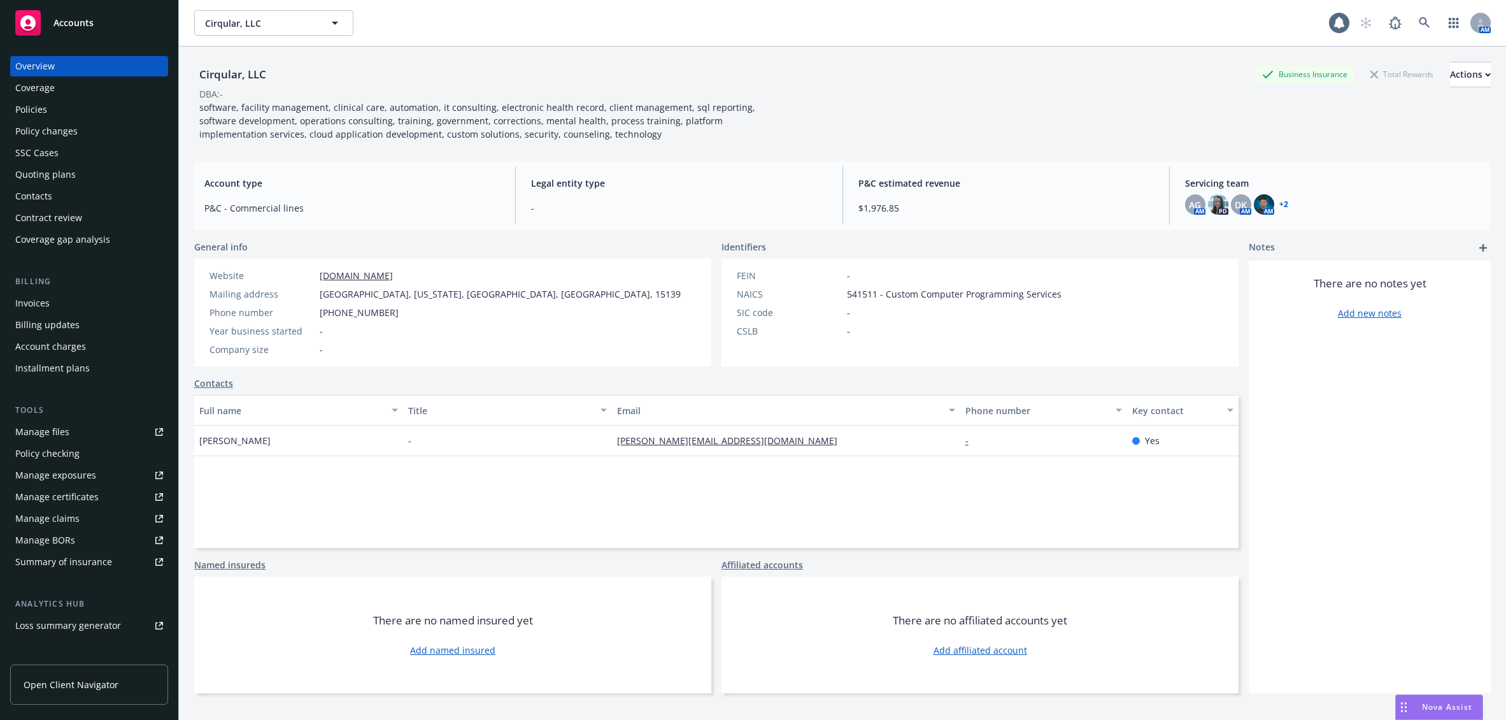
click at [45, 105] on div "Policies" at bounding box center [31, 109] width 32 height 20
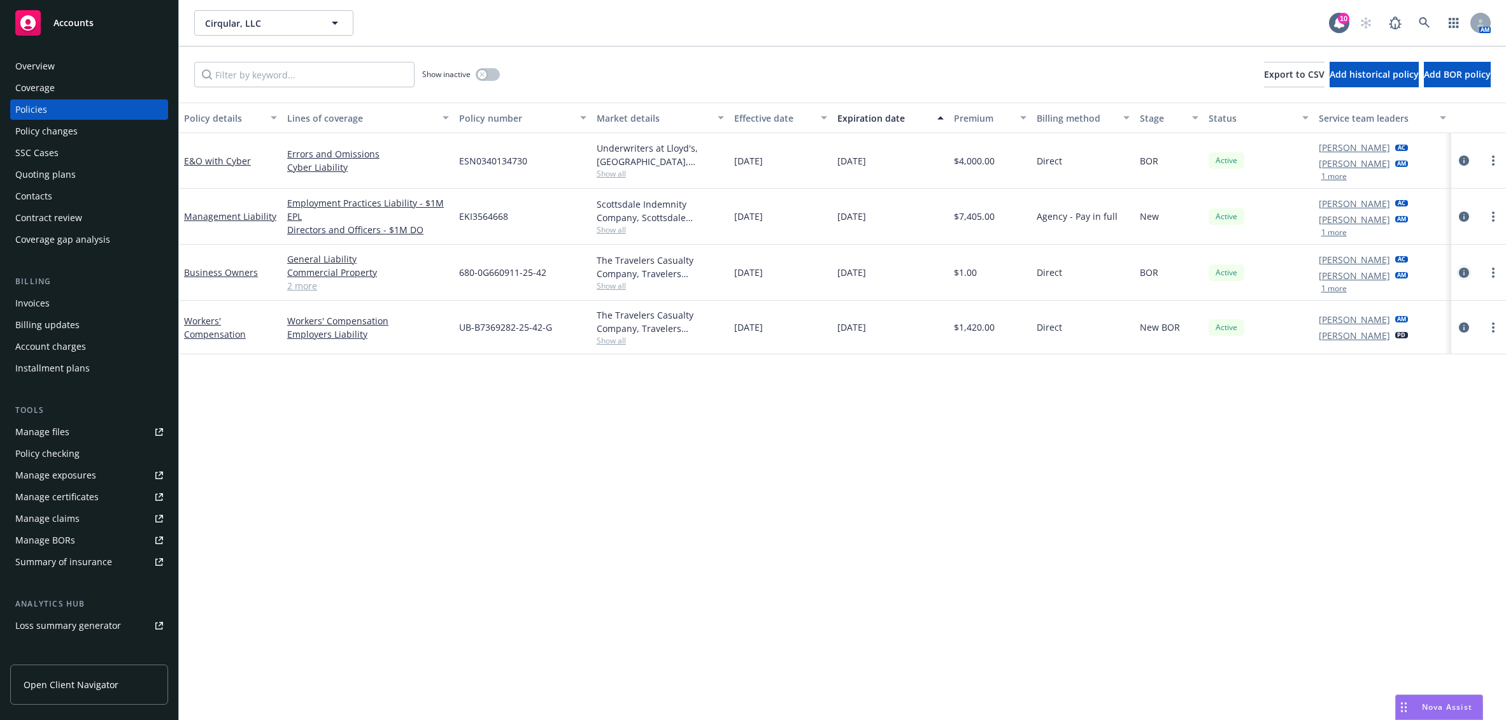
click at [1463, 274] on icon "circleInformation" at bounding box center [1464, 273] width 10 height 10
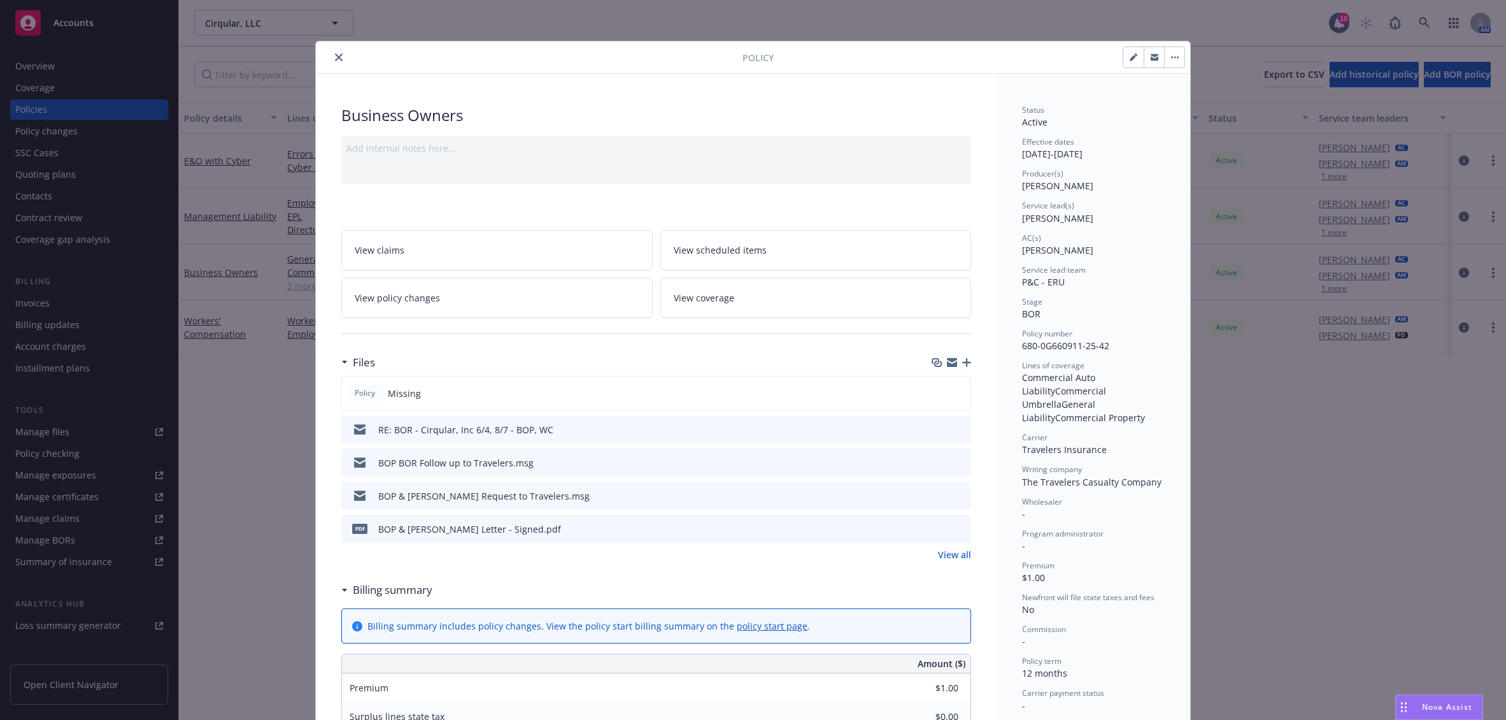
click at [335, 59] on icon "close" at bounding box center [339, 58] width 8 height 8
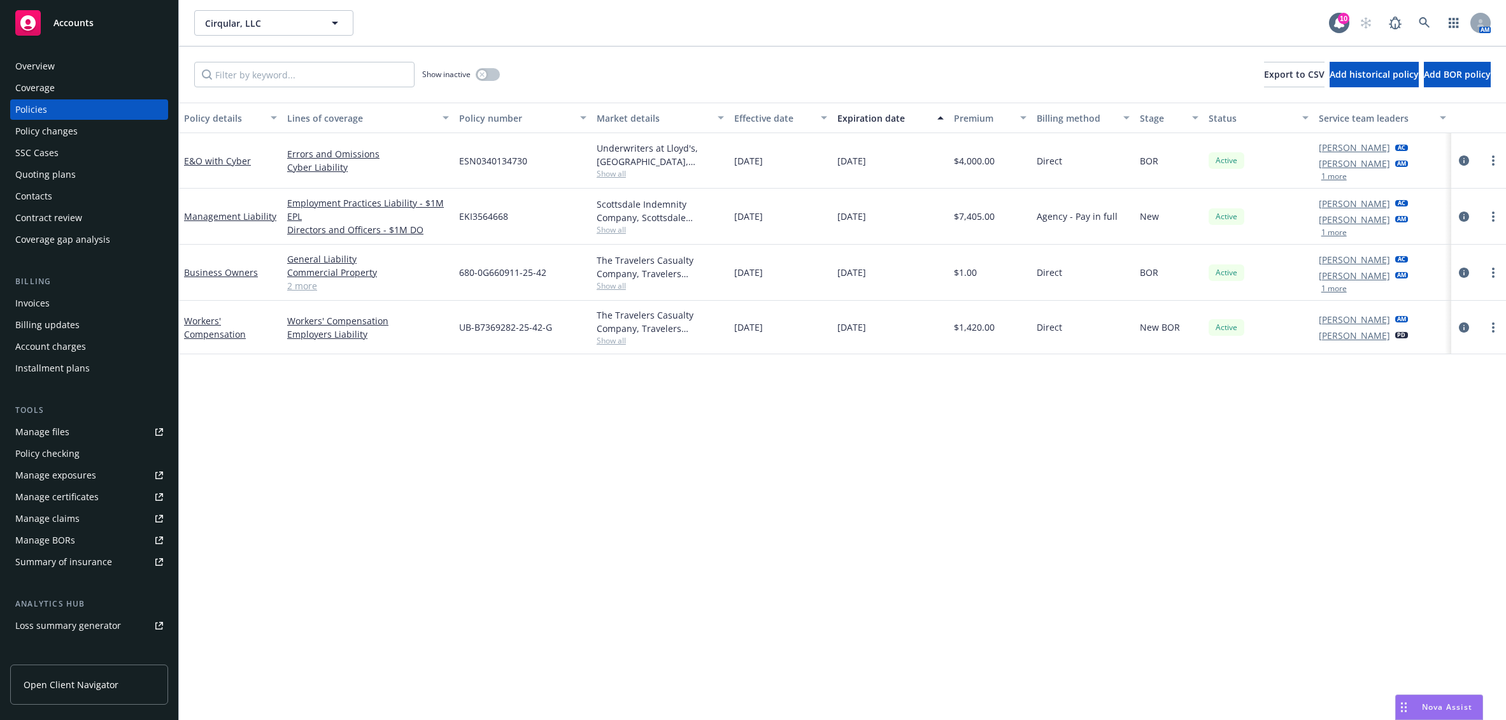
click at [93, 27] on div "Accounts" at bounding box center [89, 22] width 148 height 25
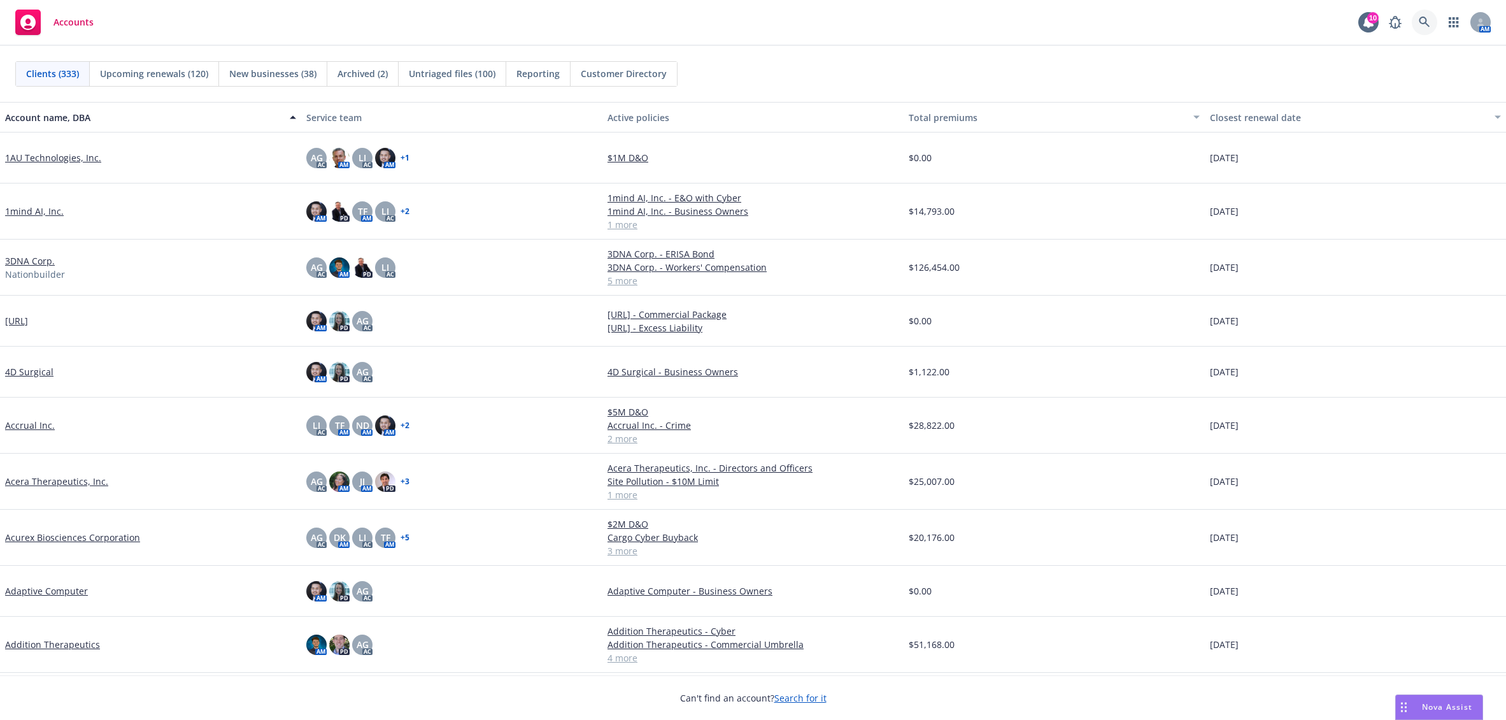
click at [1432, 16] on link at bounding box center [1424, 22] width 25 height 25
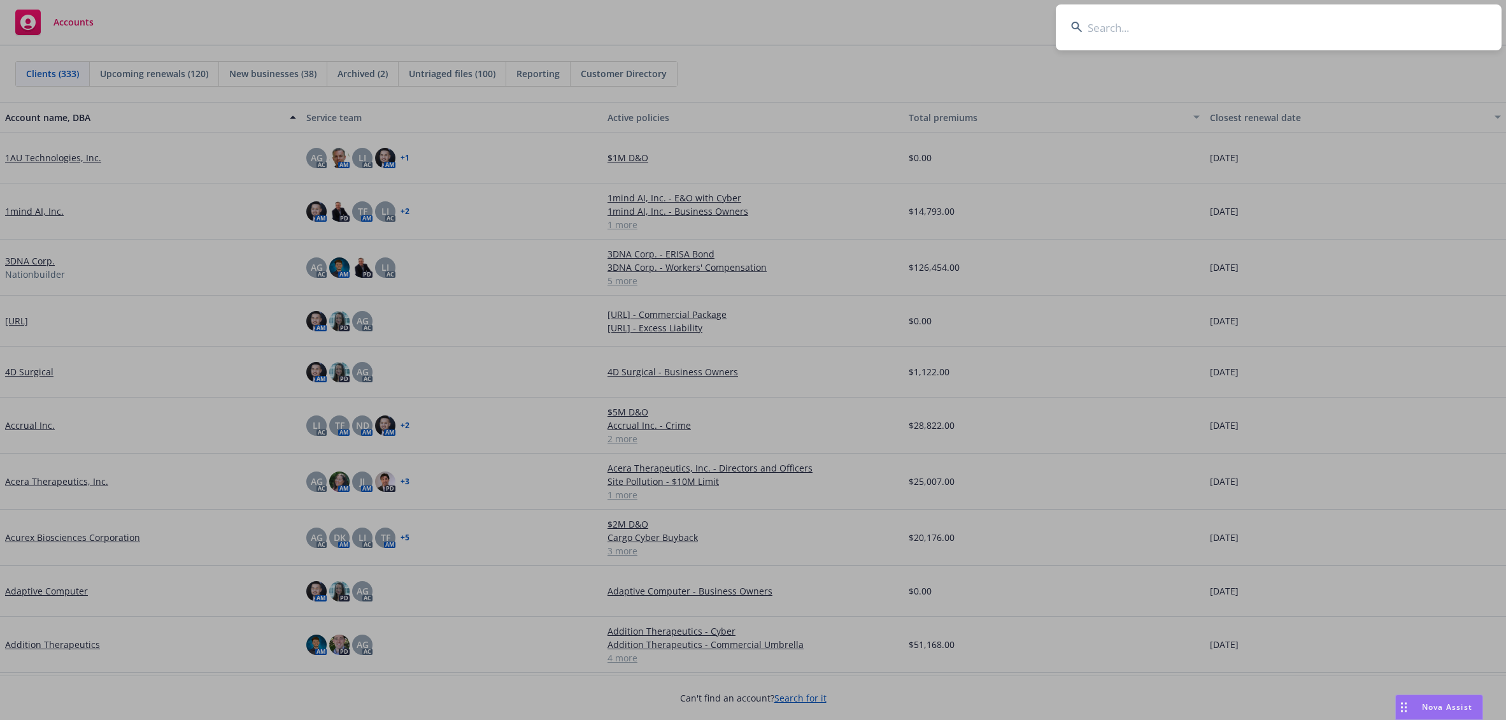
click at [1374, 20] on input at bounding box center [1279, 27] width 446 height 46
click at [1116, 32] on input at bounding box center [1279, 27] width 446 height 46
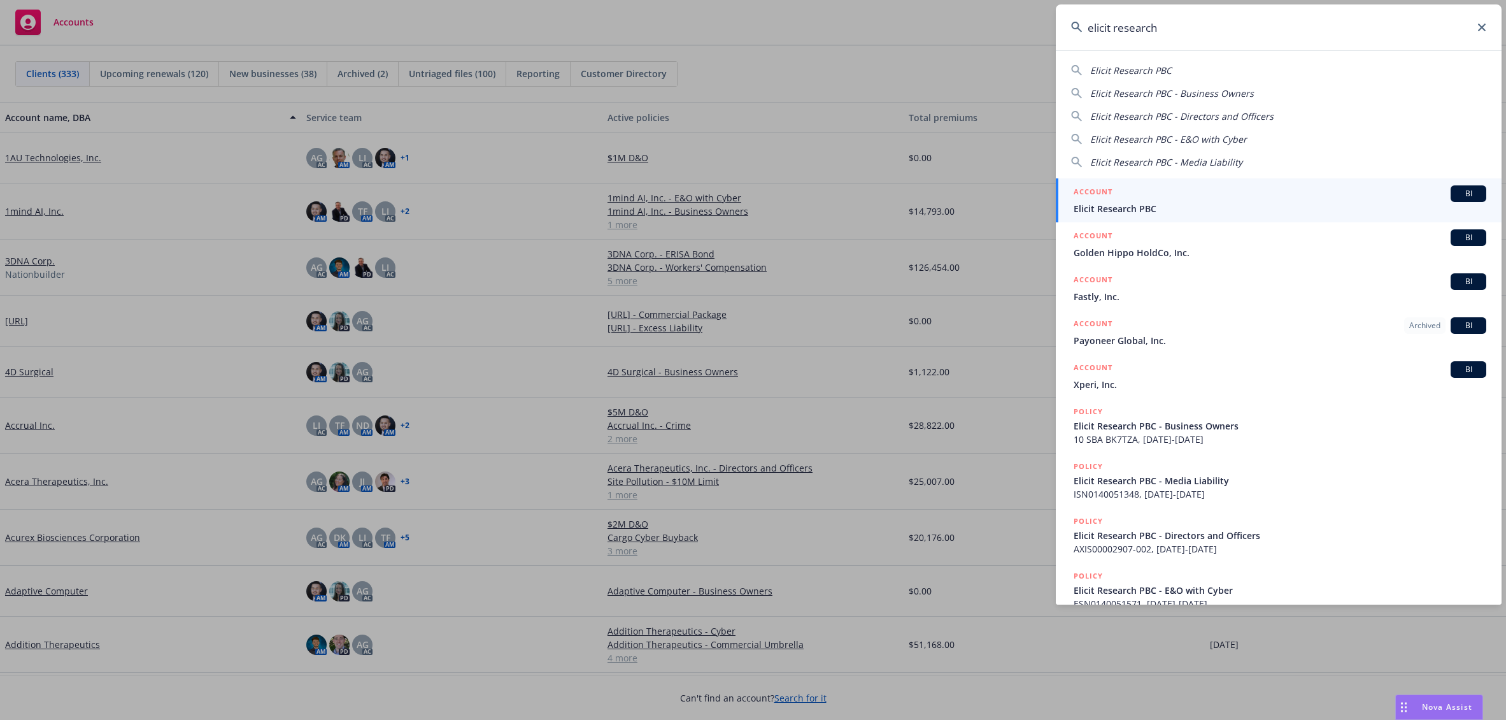
type input "elicit research"
click at [1212, 187] on div "ACCOUNT BI" at bounding box center [1280, 193] width 413 height 17
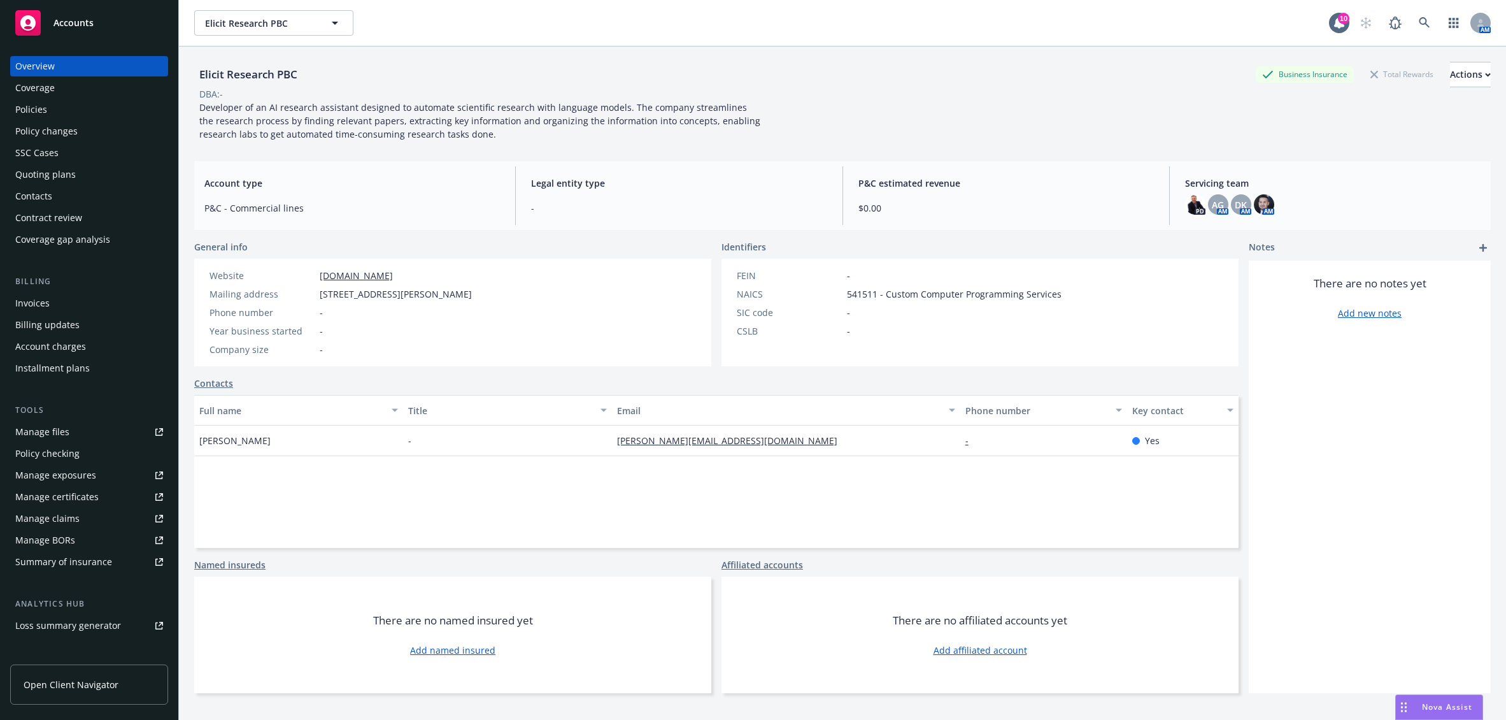
click at [67, 103] on div "Policies" at bounding box center [89, 109] width 148 height 20
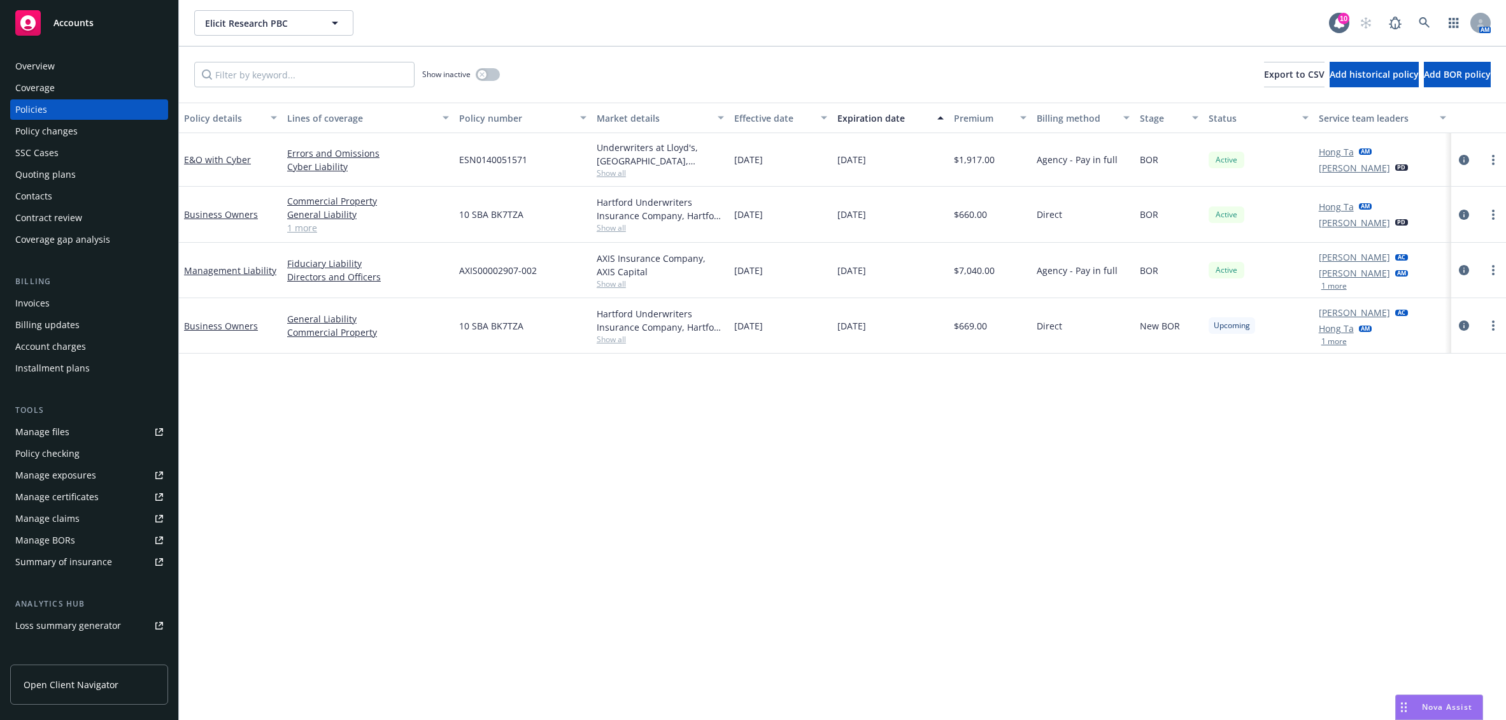
click at [304, 231] on link "1 more" at bounding box center [368, 227] width 162 height 13
